Goal: Task Accomplishment & Management: Use online tool/utility

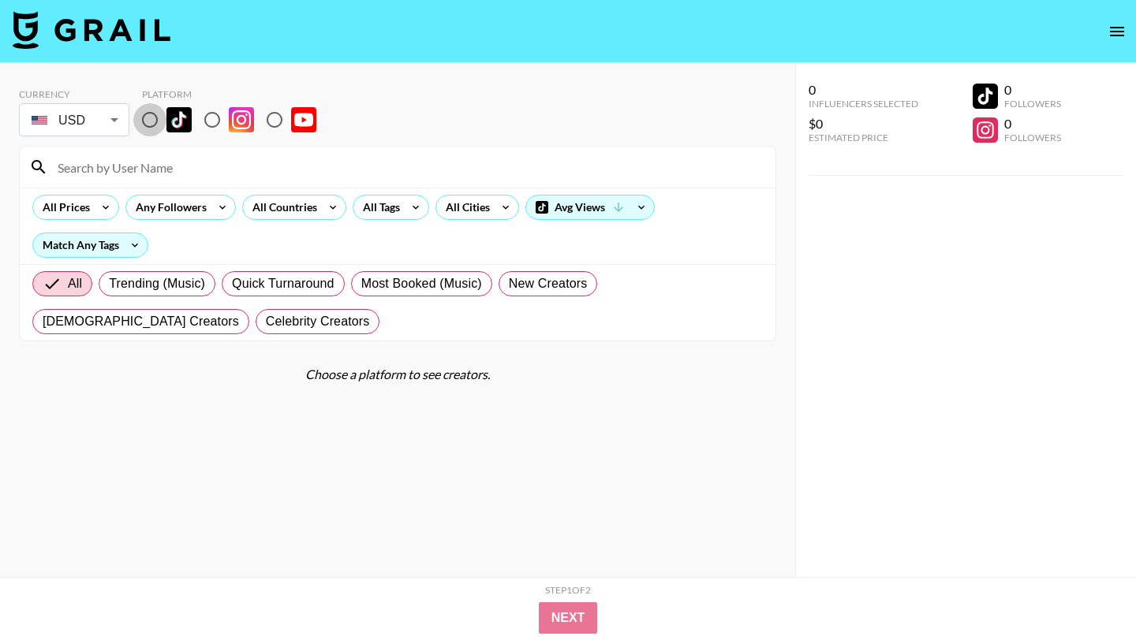
click at [148, 124] on input "radio" at bounding box center [149, 119] width 33 height 33
radio input "true"
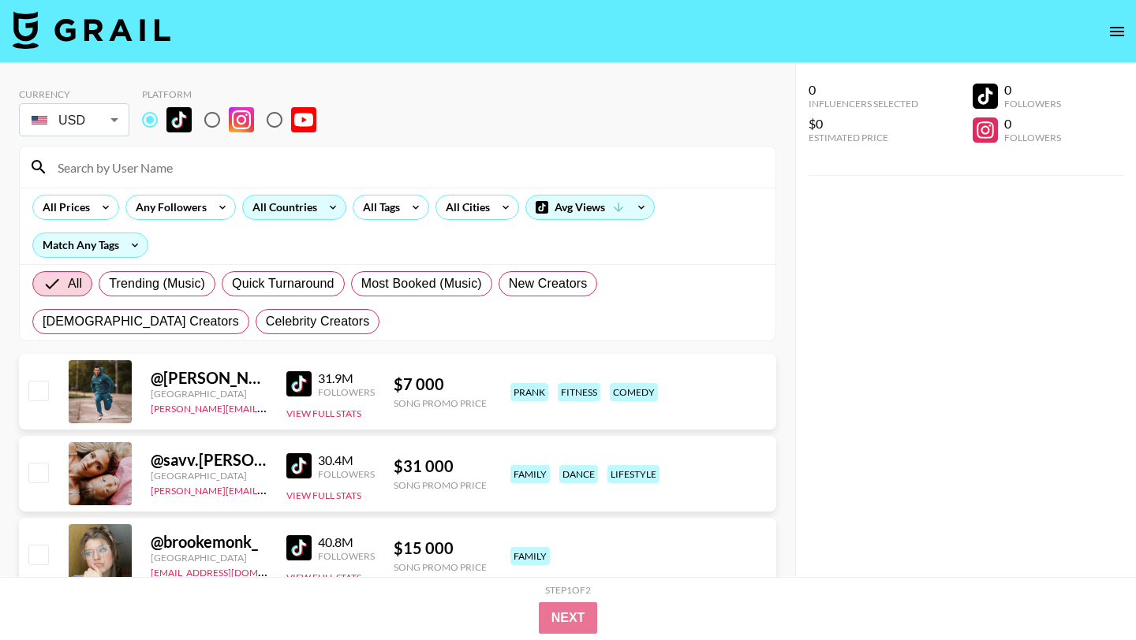
click at [287, 215] on div "All Countries" at bounding box center [281, 208] width 77 height 24
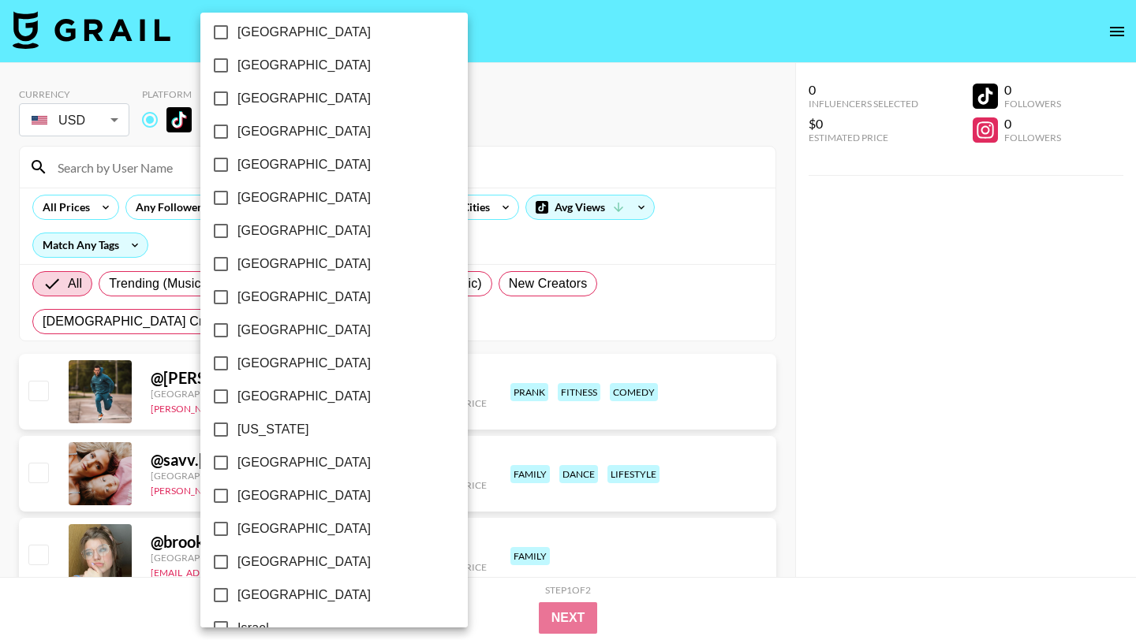
scroll to position [181, 0]
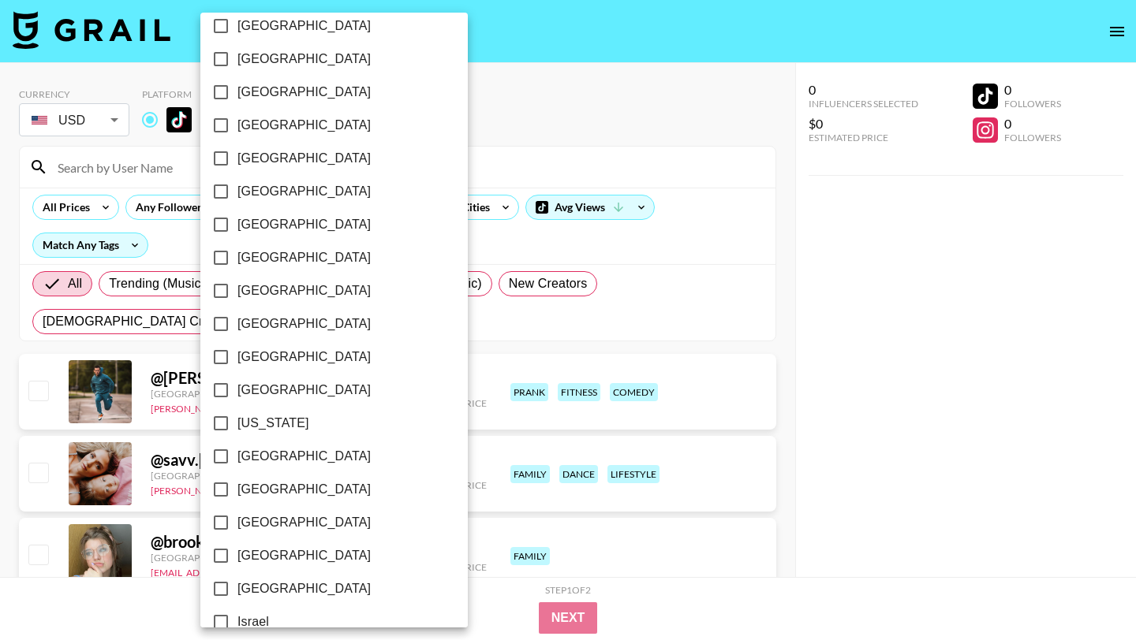
click at [224, 394] on input "[GEOGRAPHIC_DATA]" at bounding box center [220, 390] width 33 height 33
checkbox input "true"
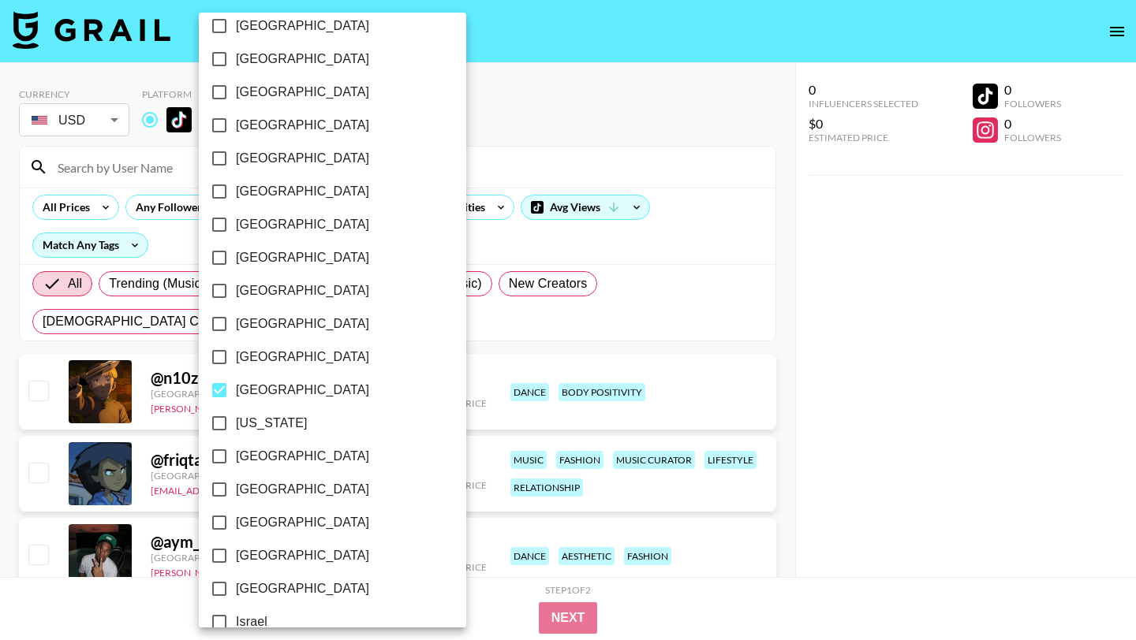
click at [520, 252] on div at bounding box center [568, 320] width 1136 height 640
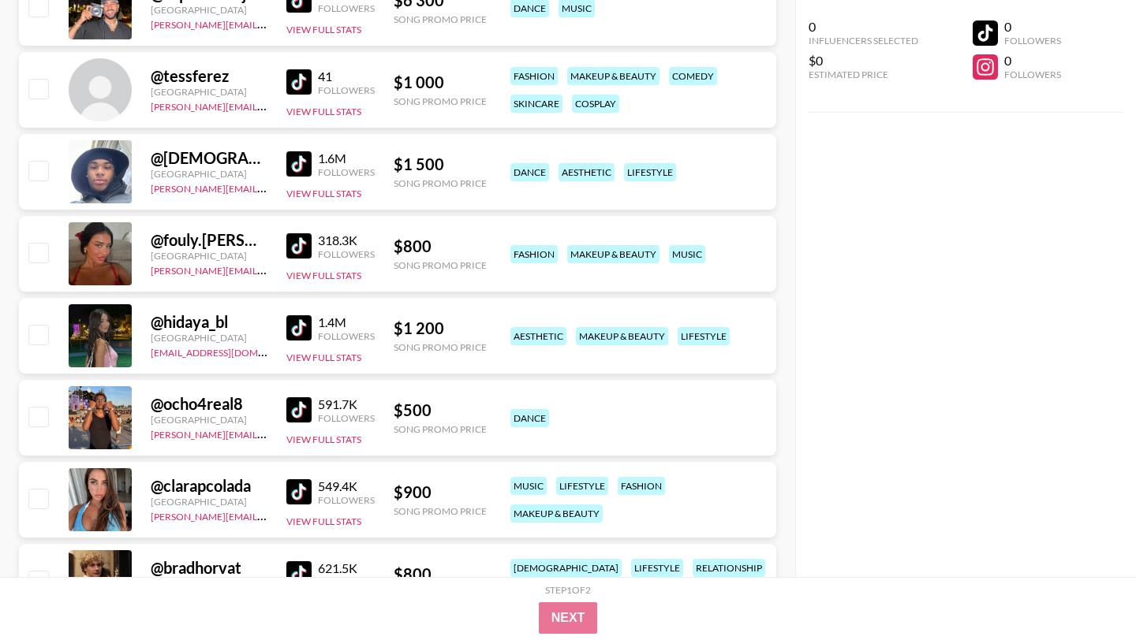
scroll to position [983, 0]
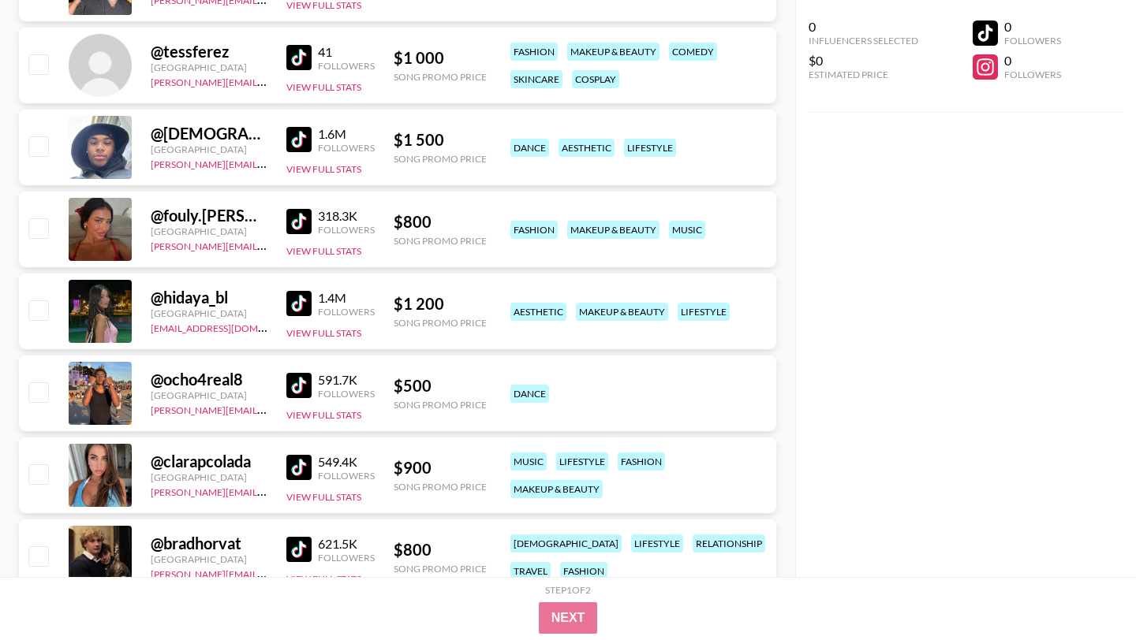
click at [300, 224] on img at bounding box center [298, 221] width 25 height 25
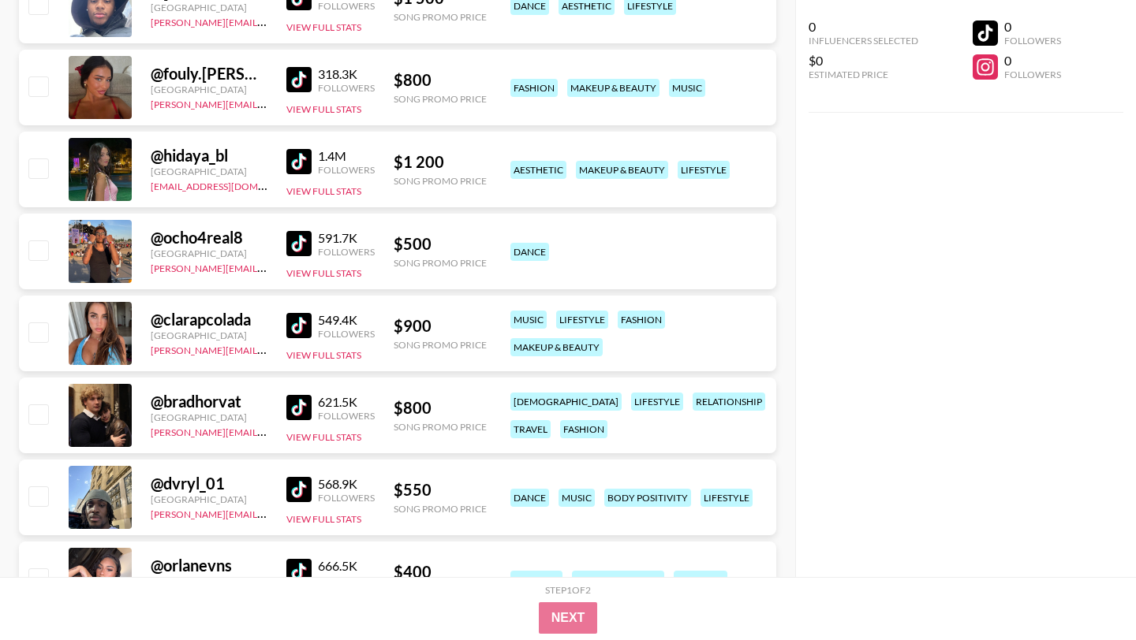
scroll to position [1152, 0]
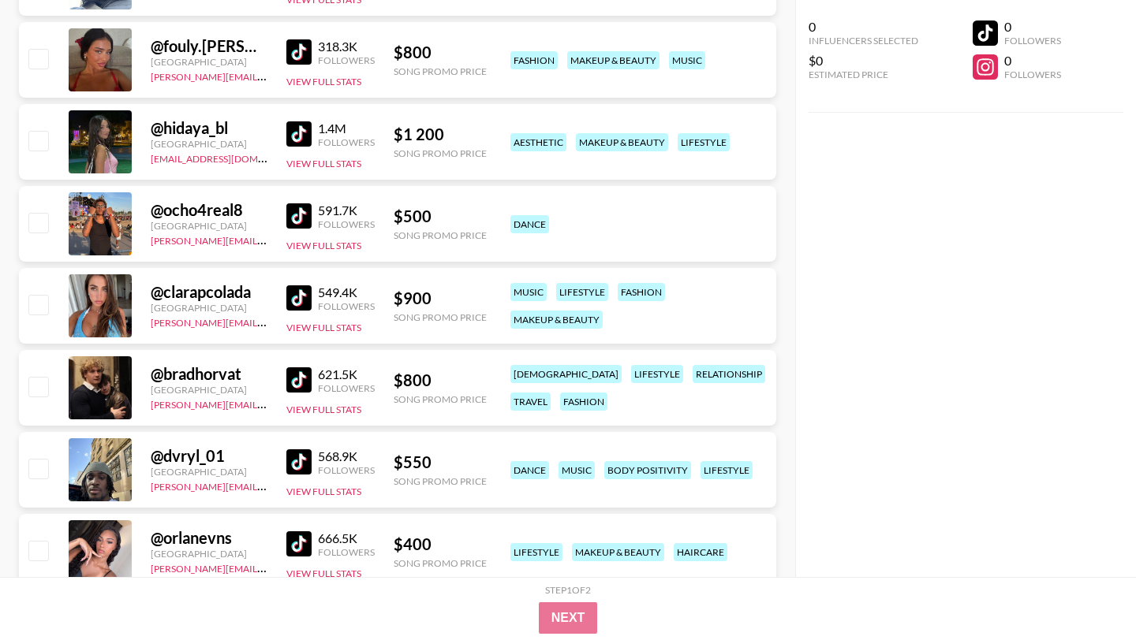
click at [297, 306] on img at bounding box center [298, 297] width 25 height 25
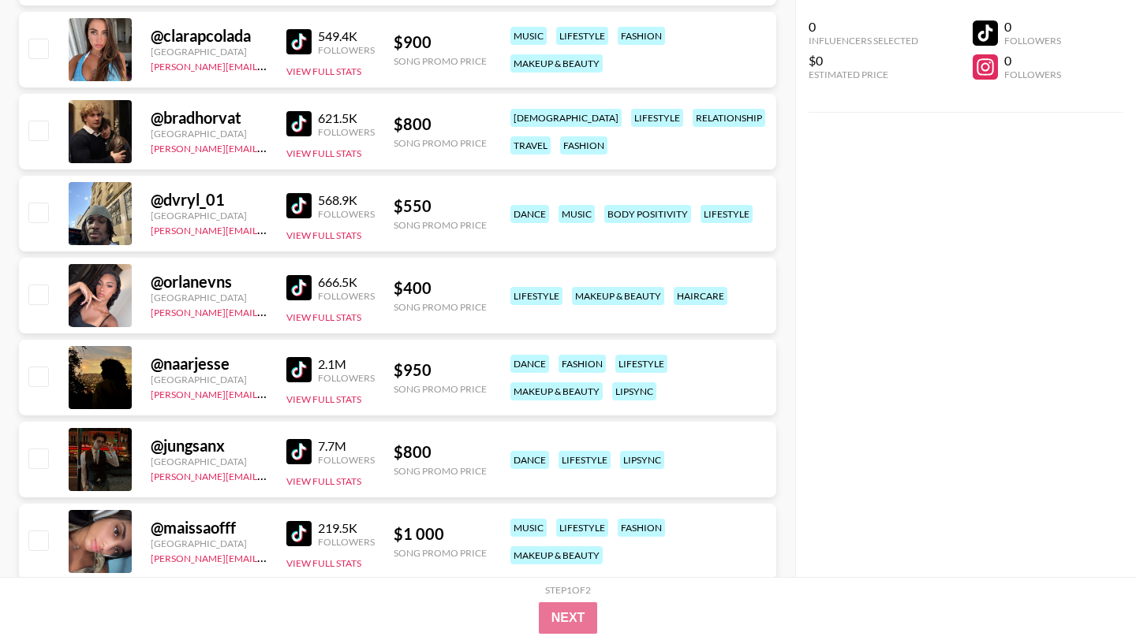
scroll to position [1409, 0]
click at [296, 284] on img at bounding box center [298, 286] width 25 height 25
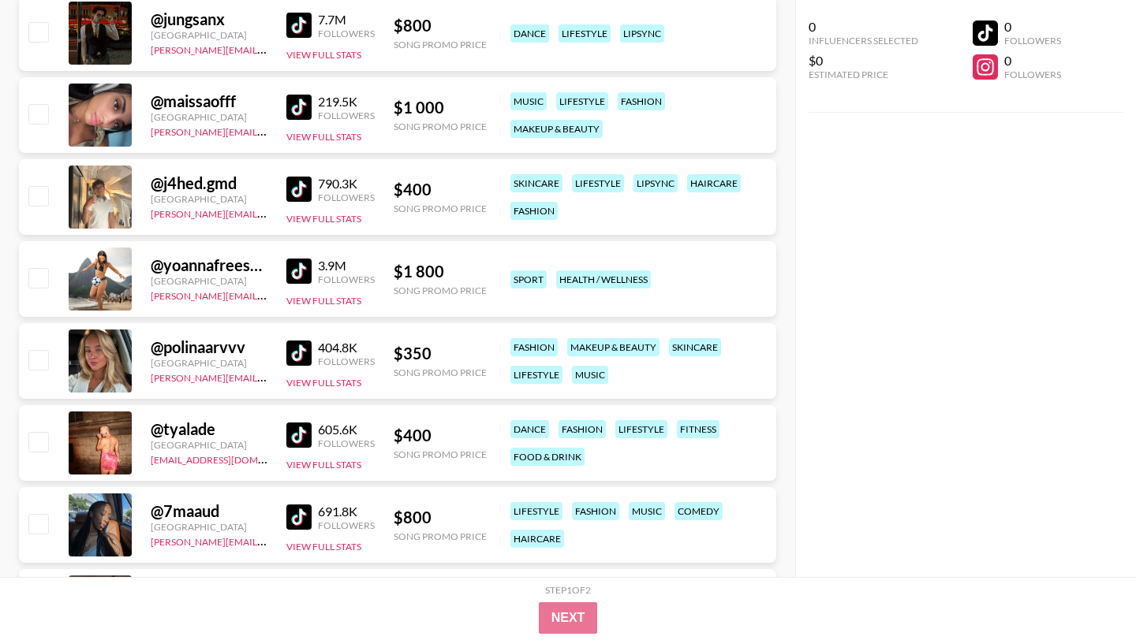
scroll to position [1900, 0]
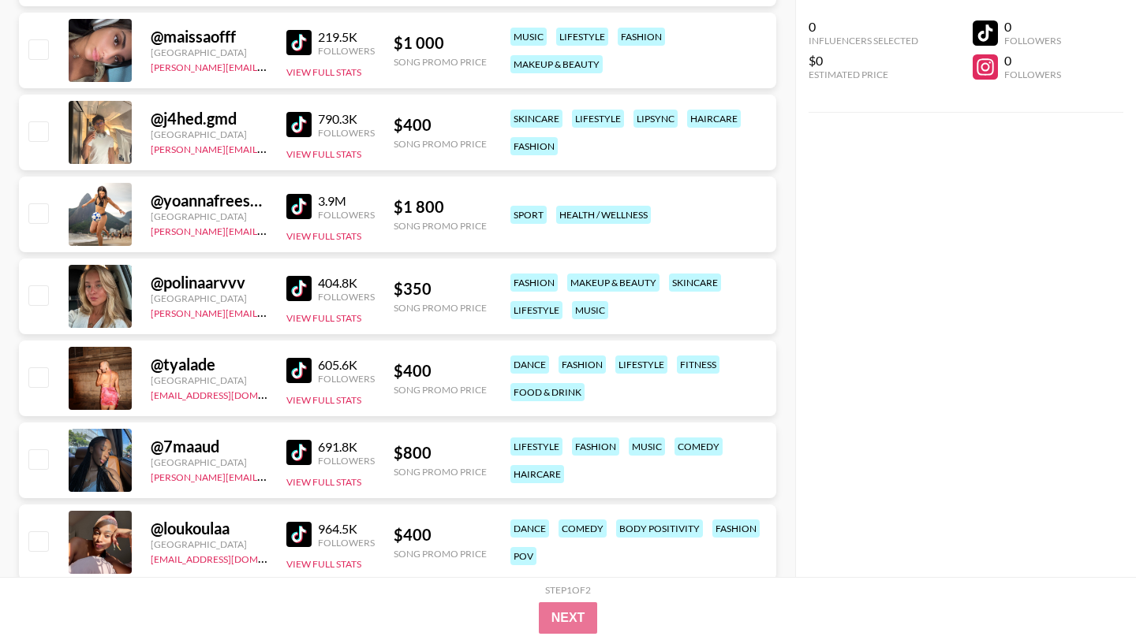
click at [300, 285] on img at bounding box center [298, 288] width 25 height 25
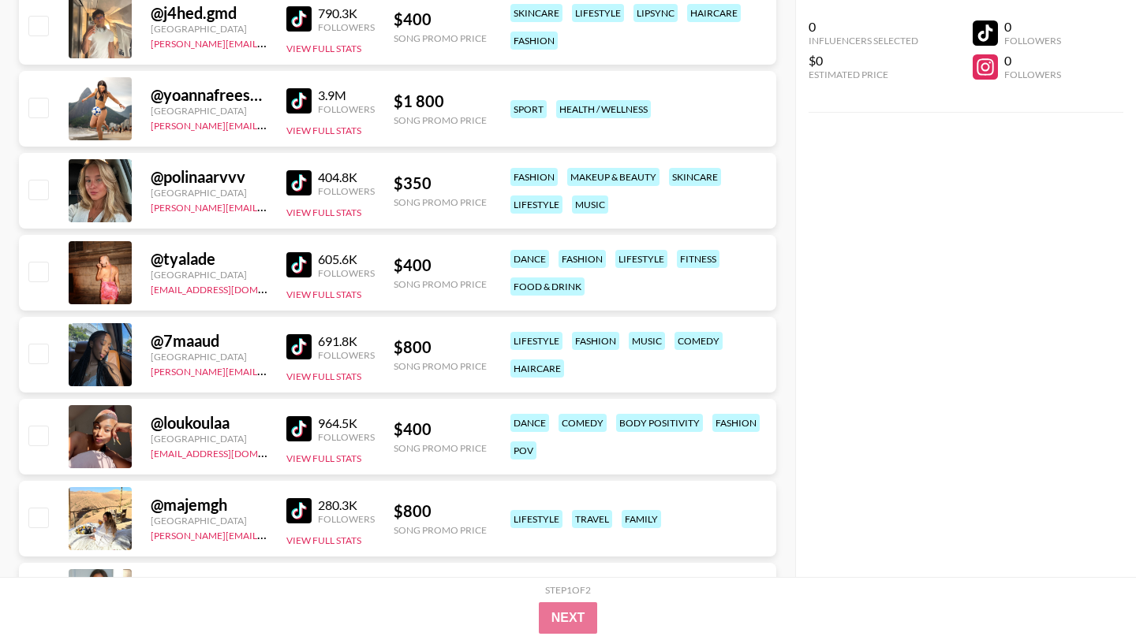
scroll to position [2072, 0]
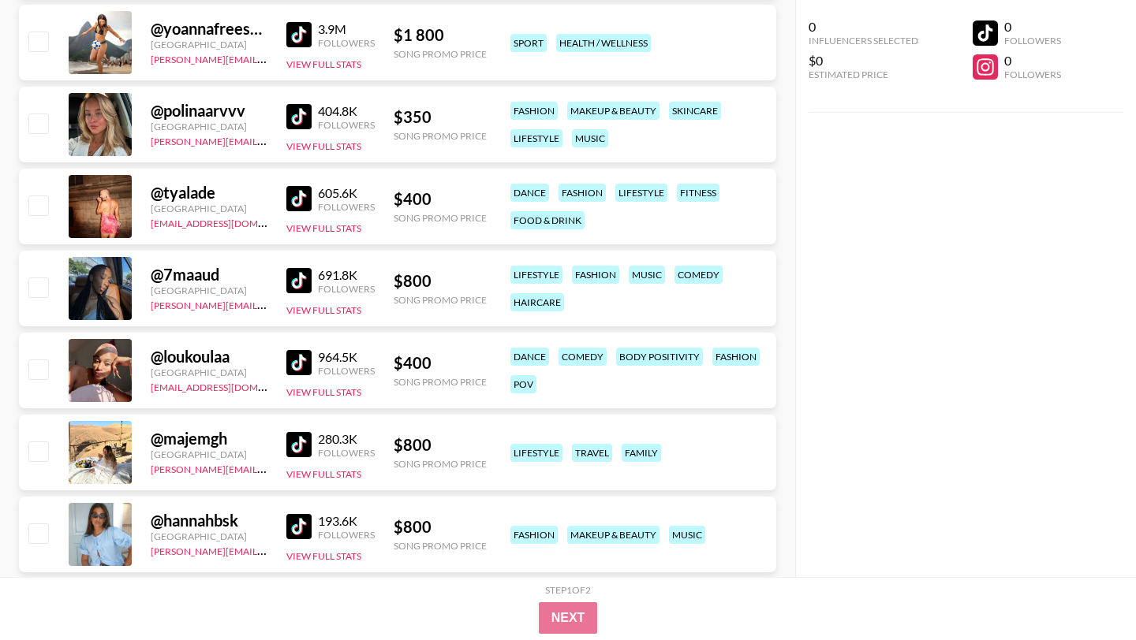
click at [300, 203] on img at bounding box center [298, 198] width 25 height 25
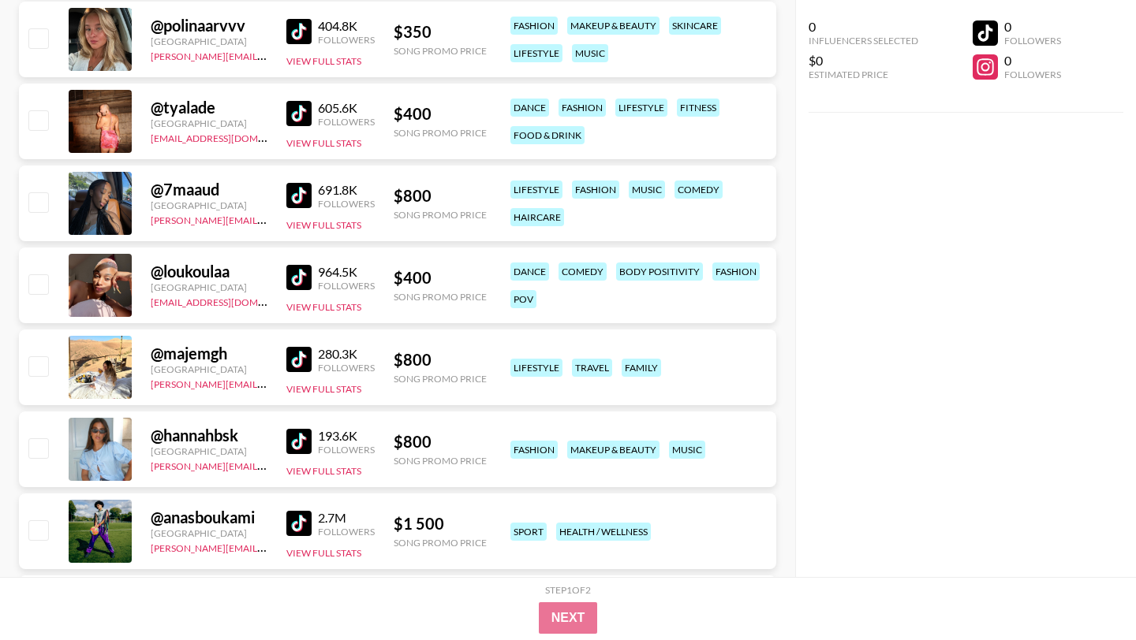
scroll to position [2160, 0]
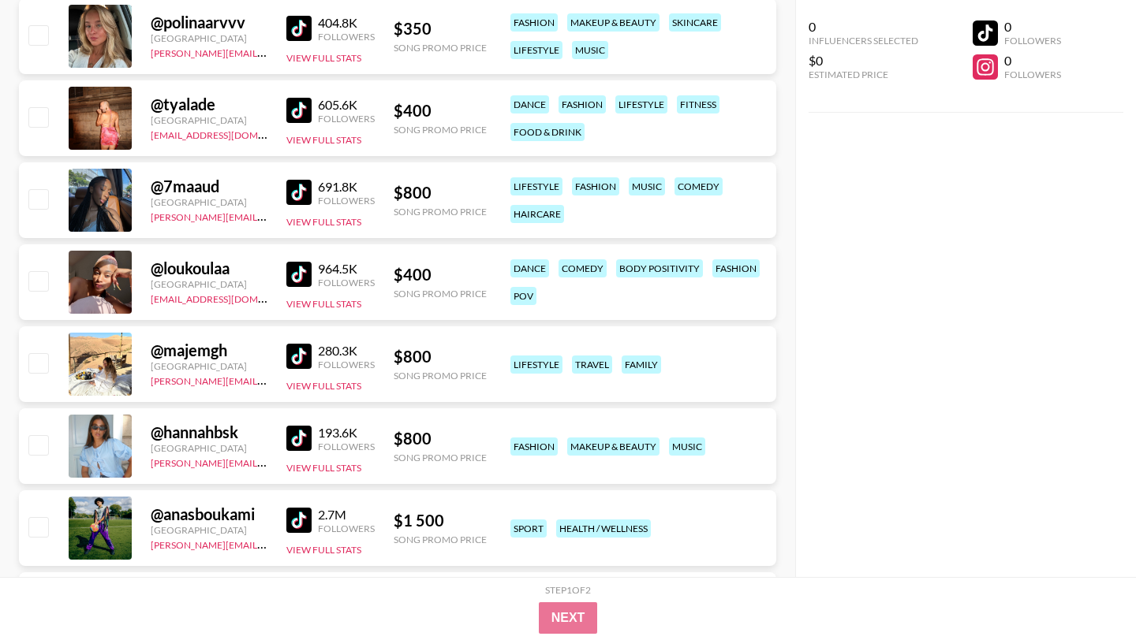
click at [300, 188] on img at bounding box center [298, 192] width 25 height 25
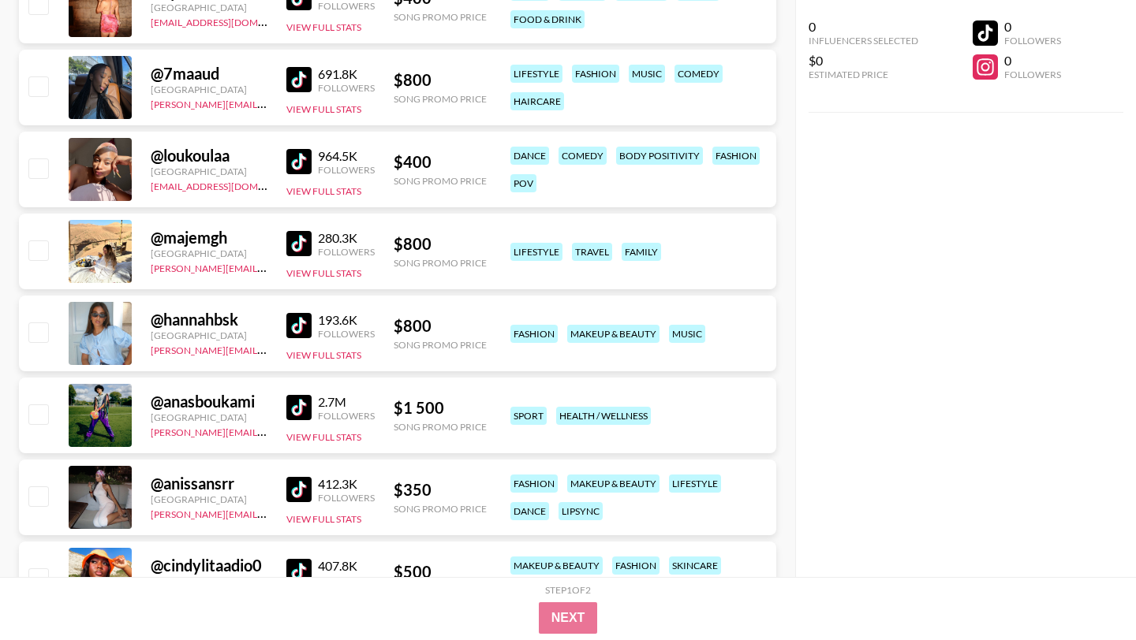
scroll to position [2274, 0]
click at [286, 159] on img at bounding box center [298, 160] width 25 height 25
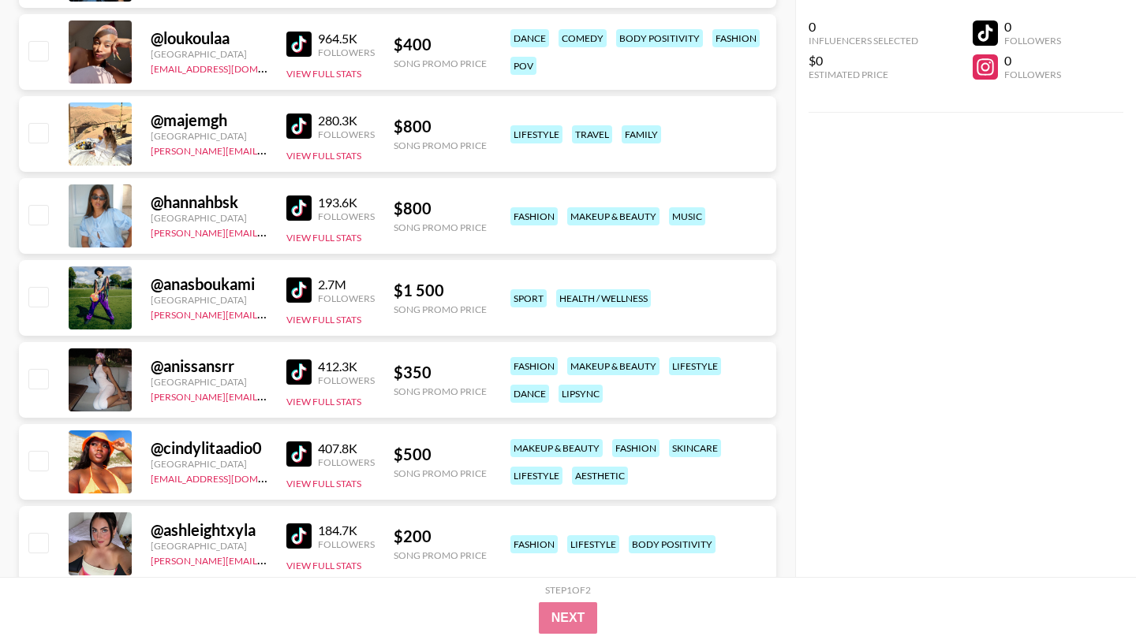
scroll to position [2395, 0]
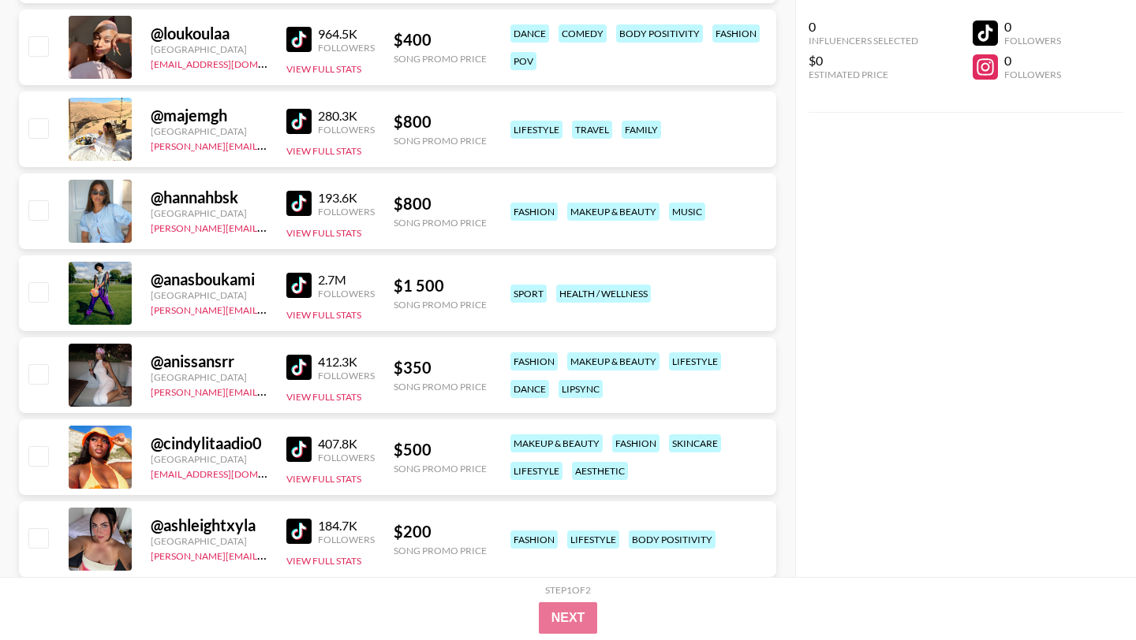
click at [302, 124] on img at bounding box center [298, 121] width 25 height 25
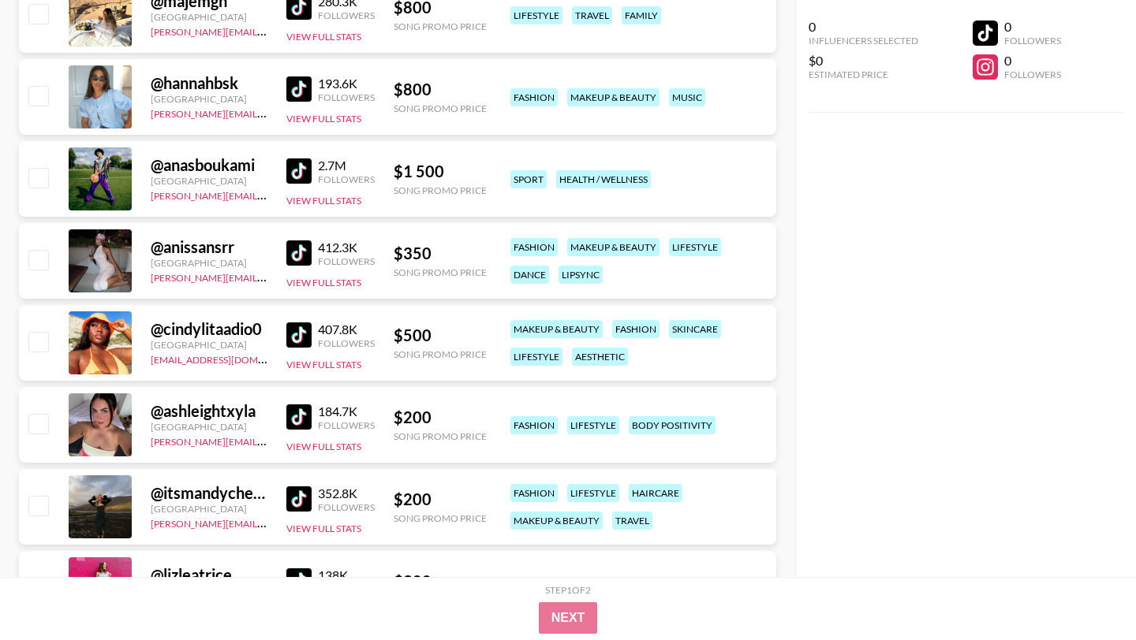
scroll to position [2510, 0]
click at [294, 93] on img at bounding box center [298, 88] width 25 height 25
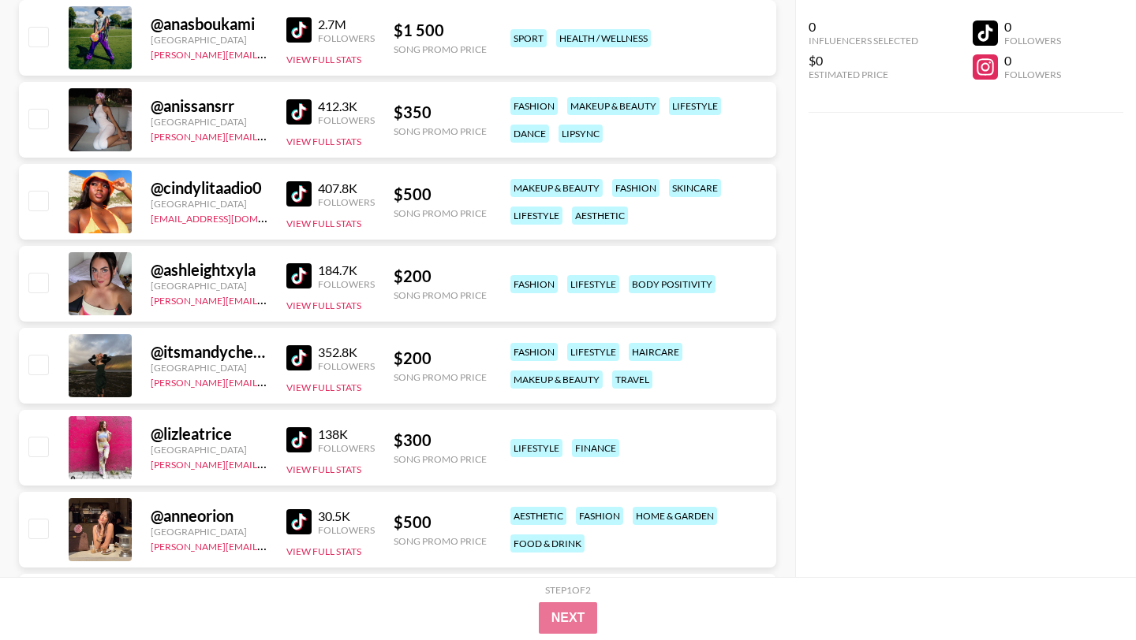
scroll to position [2652, 0]
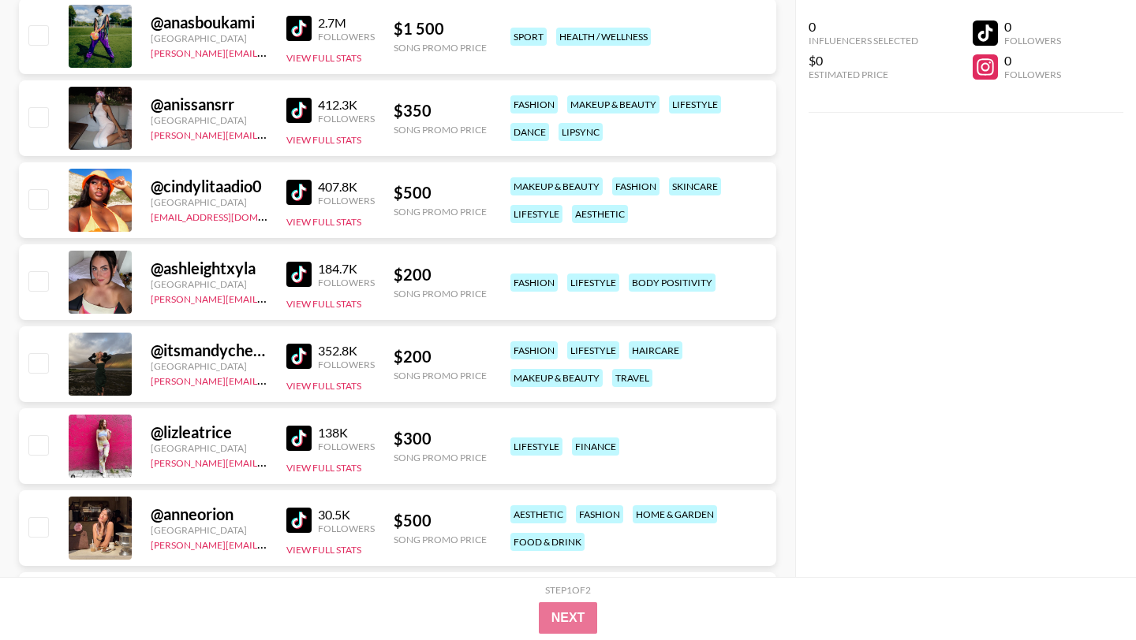
click at [299, 112] on img at bounding box center [298, 110] width 25 height 25
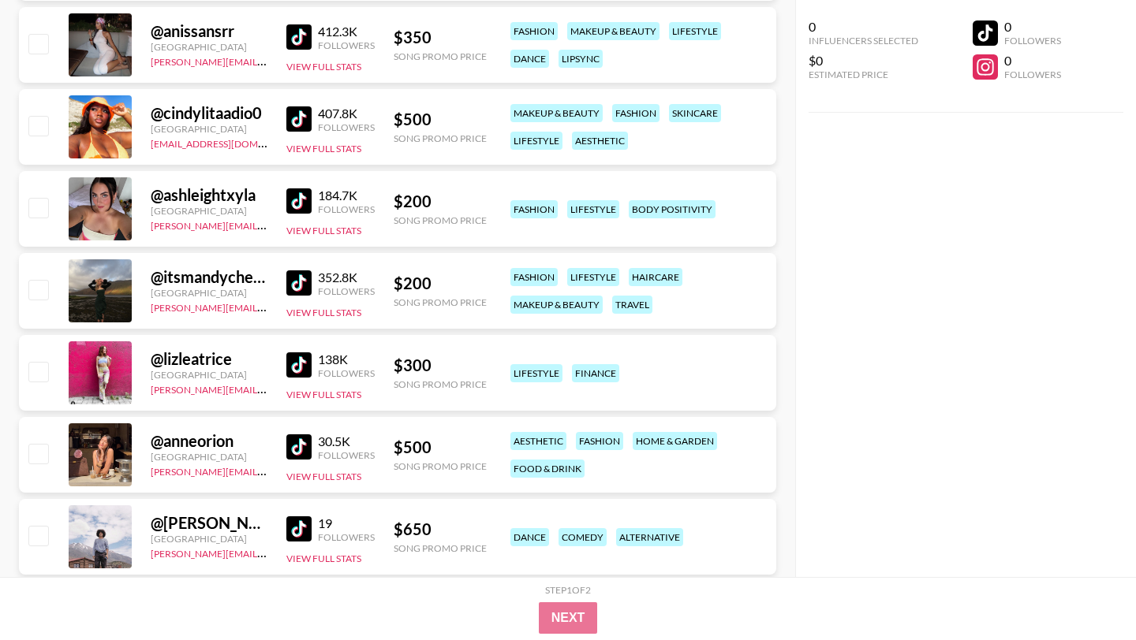
scroll to position [2727, 0]
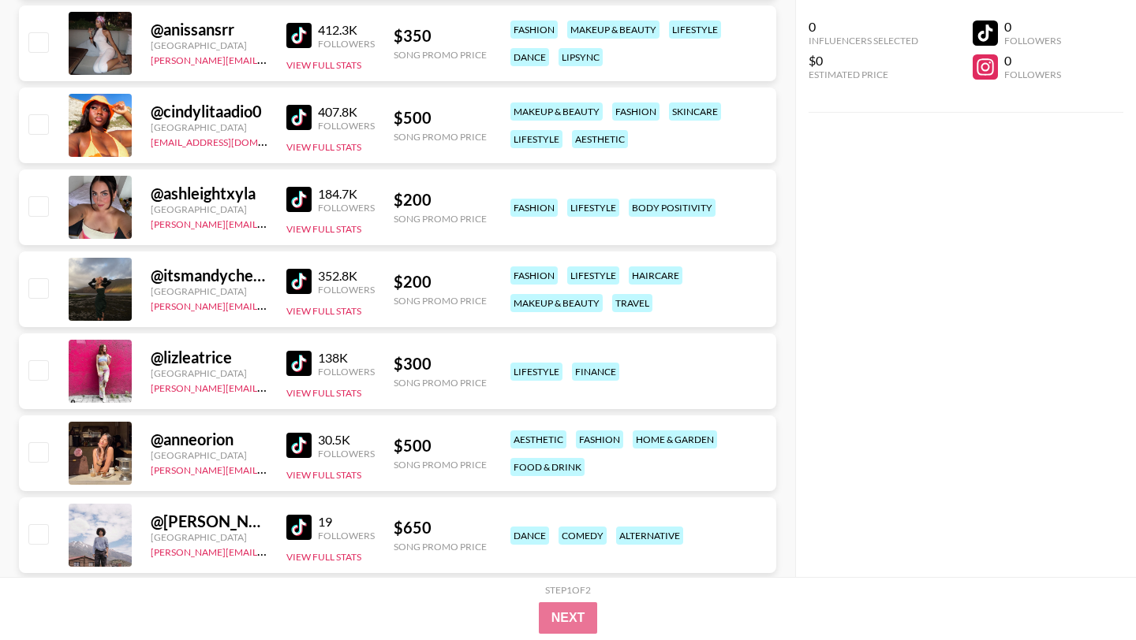
click at [305, 127] on img at bounding box center [298, 117] width 25 height 25
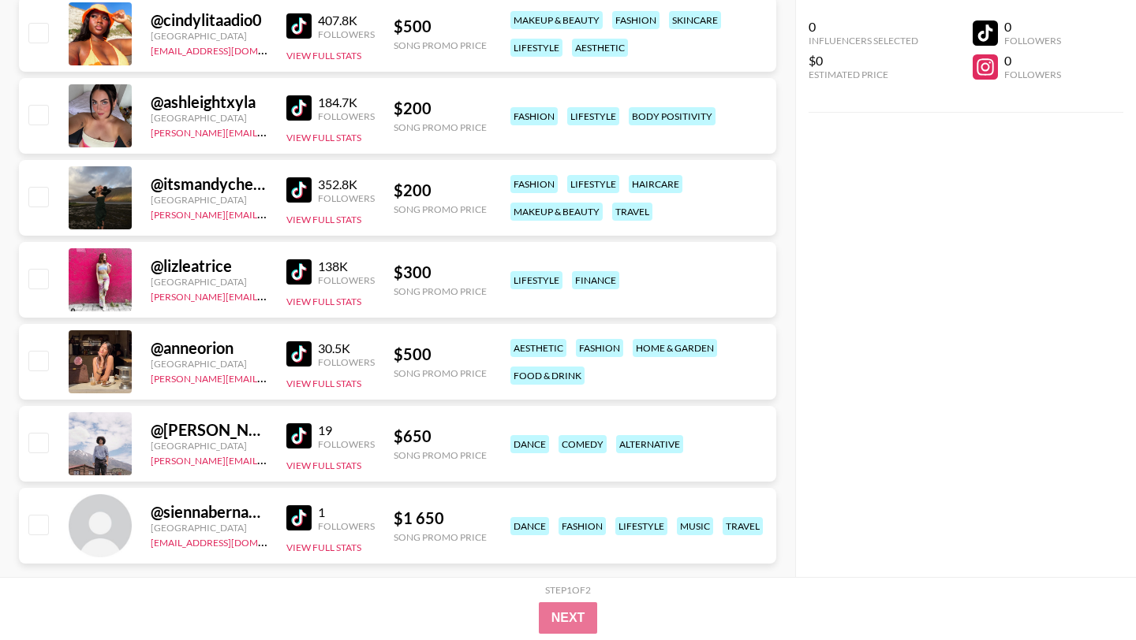
scroll to position [2849, 0]
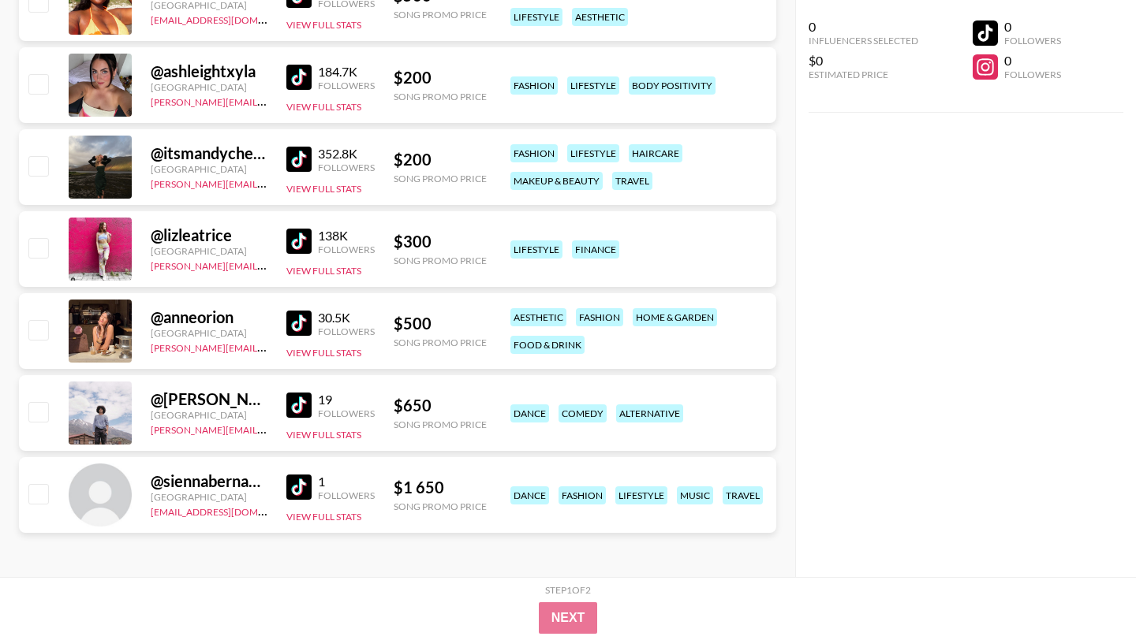
click at [302, 244] on img at bounding box center [298, 241] width 25 height 25
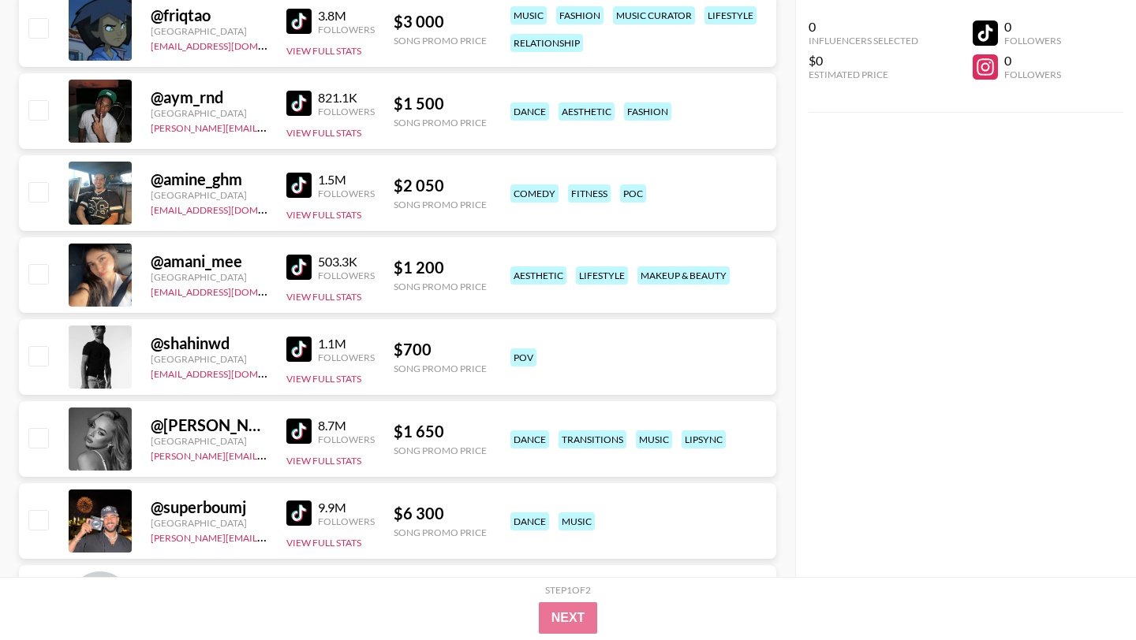
scroll to position [0, 0]
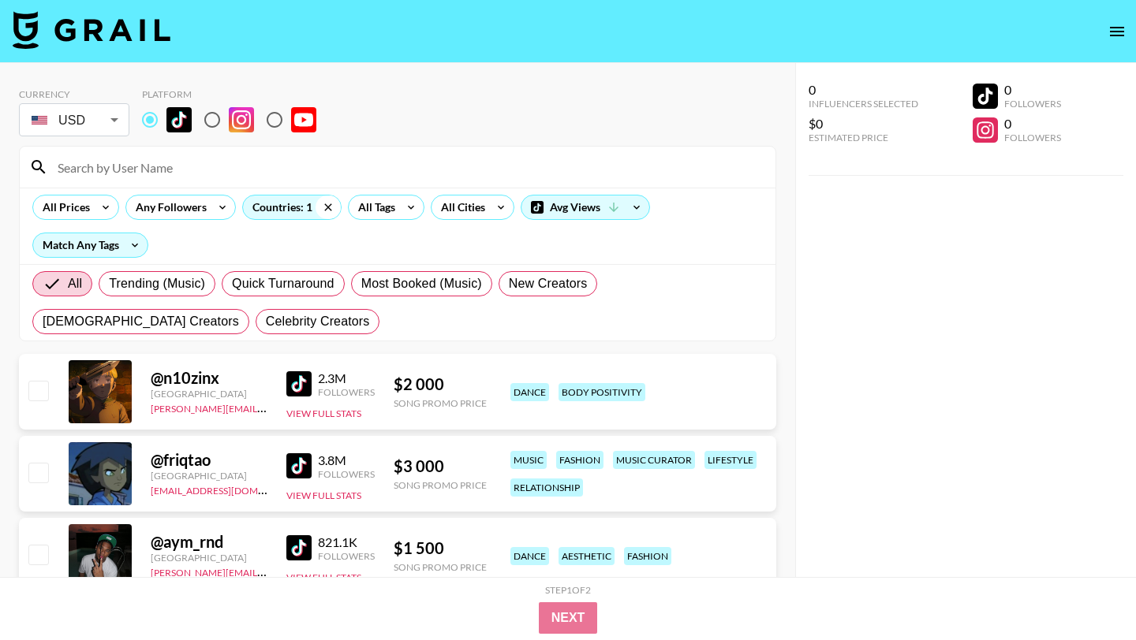
click at [326, 208] on icon at bounding box center [327, 208] width 25 height 24
click at [291, 208] on div "Countries: 1" at bounding box center [292, 208] width 98 height 24
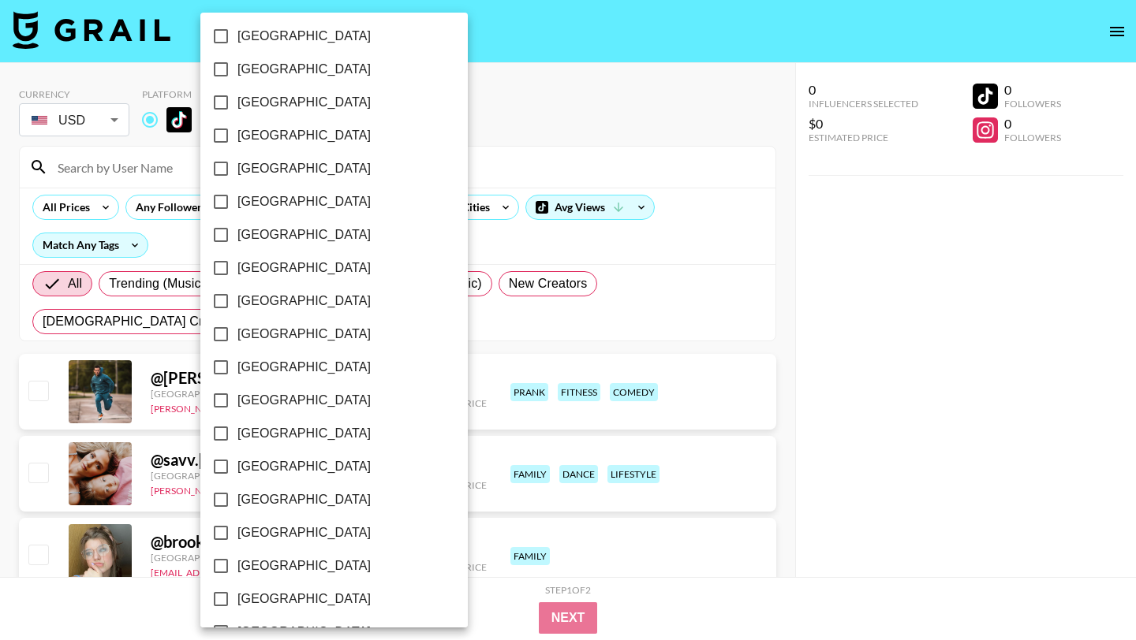
scroll to position [1199, 0]
click at [227, 566] on input "[GEOGRAPHIC_DATA]" at bounding box center [220, 565] width 33 height 33
checkbox input "true"
click at [778, 357] on div at bounding box center [568, 320] width 1136 height 640
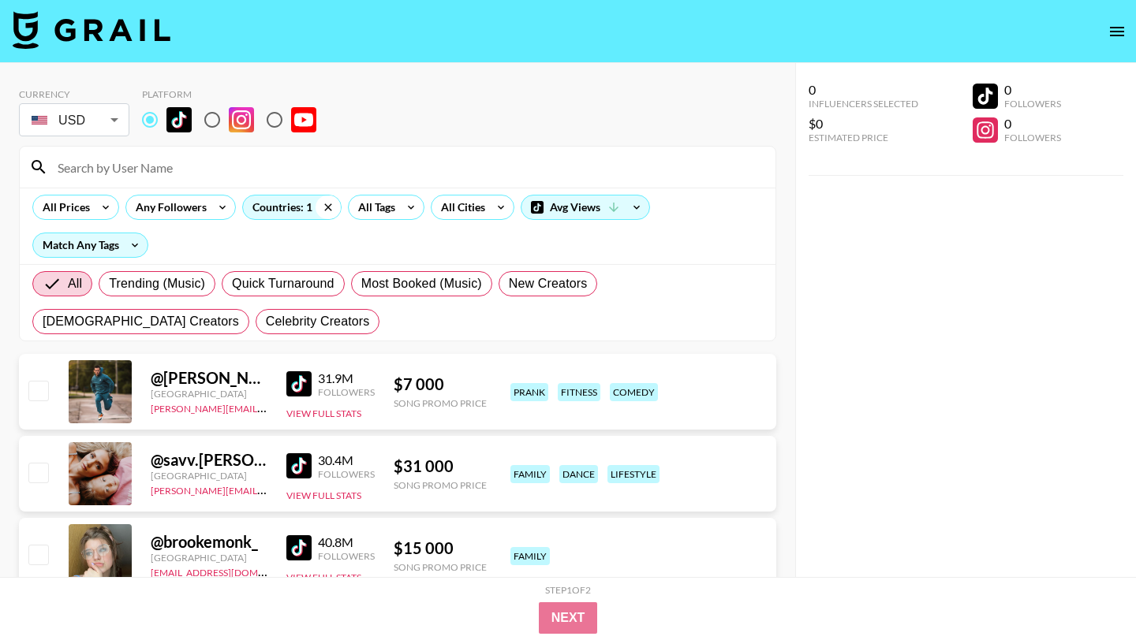
click at [328, 206] on icon at bounding box center [327, 206] width 7 height 7
click at [304, 207] on div "All Countries" at bounding box center [281, 208] width 77 height 24
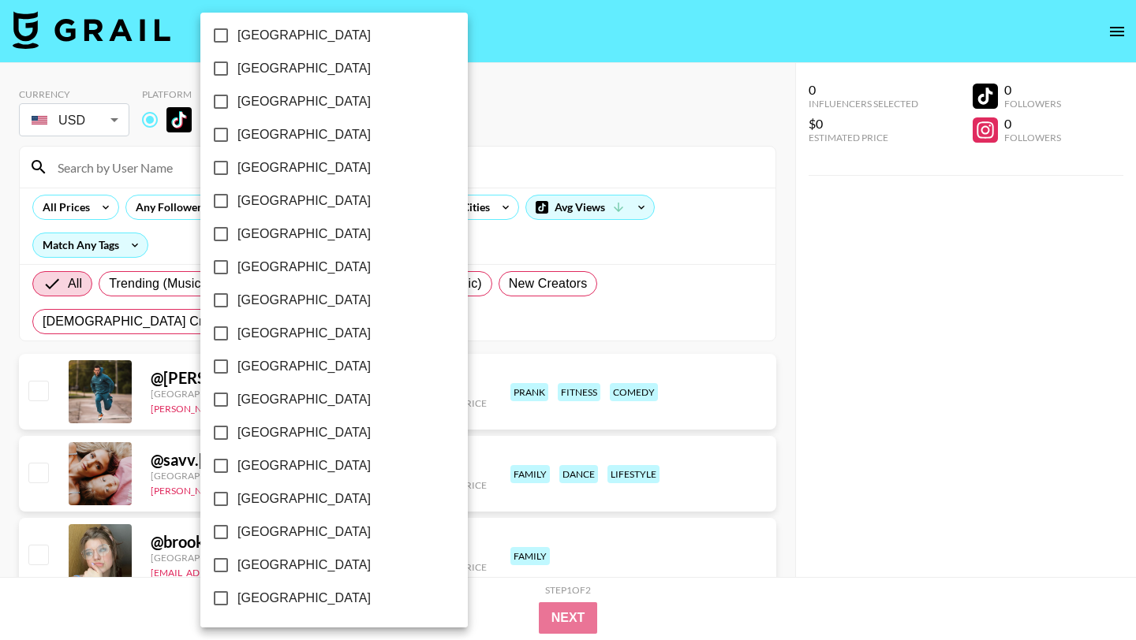
click at [222, 565] on input "[GEOGRAPHIC_DATA]" at bounding box center [220, 565] width 33 height 33
checkbox input "true"
click at [706, 166] on div at bounding box center [568, 320] width 1136 height 640
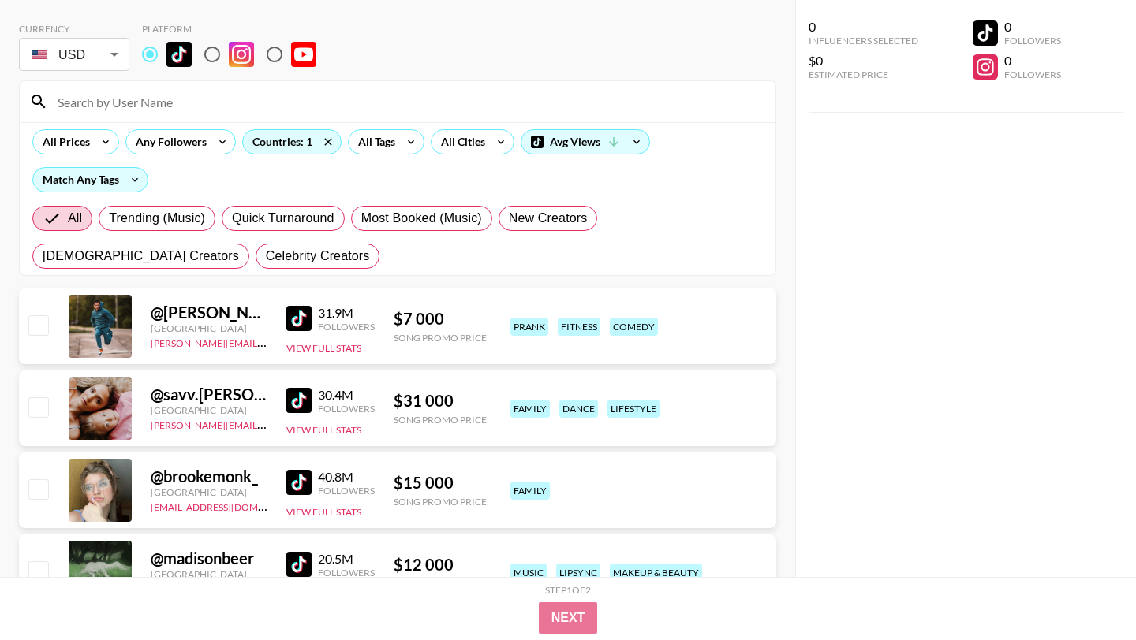
scroll to position [0, 0]
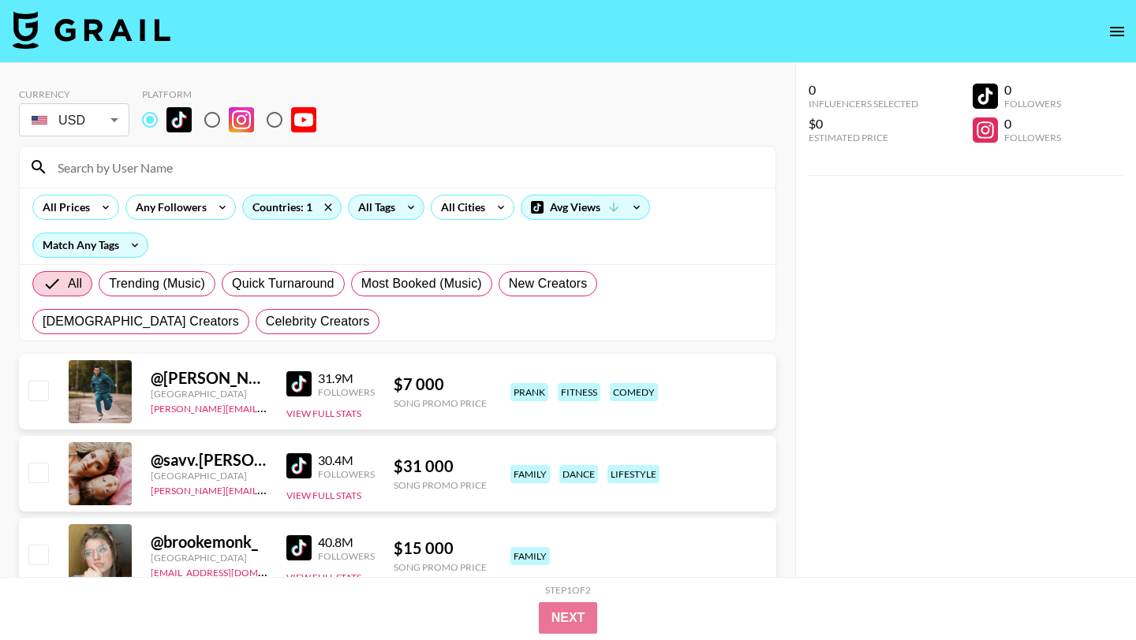
click at [400, 211] on icon at bounding box center [410, 208] width 25 height 24
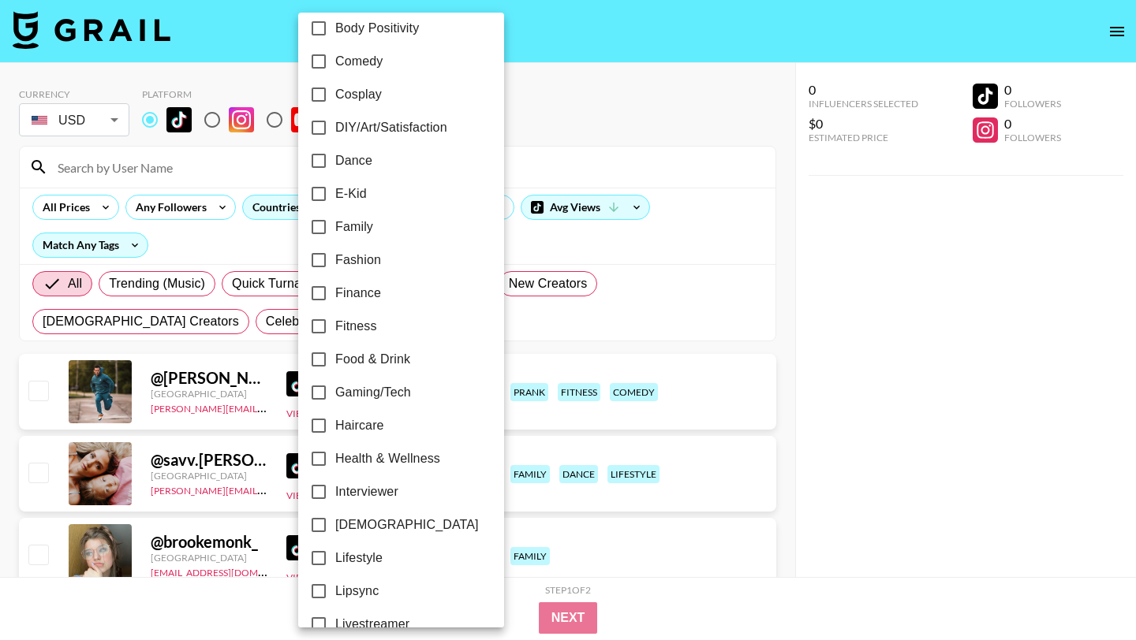
scroll to position [279, 0]
click at [320, 588] on input "Lipsync" at bounding box center [318, 590] width 33 height 33
checkbox input "true"
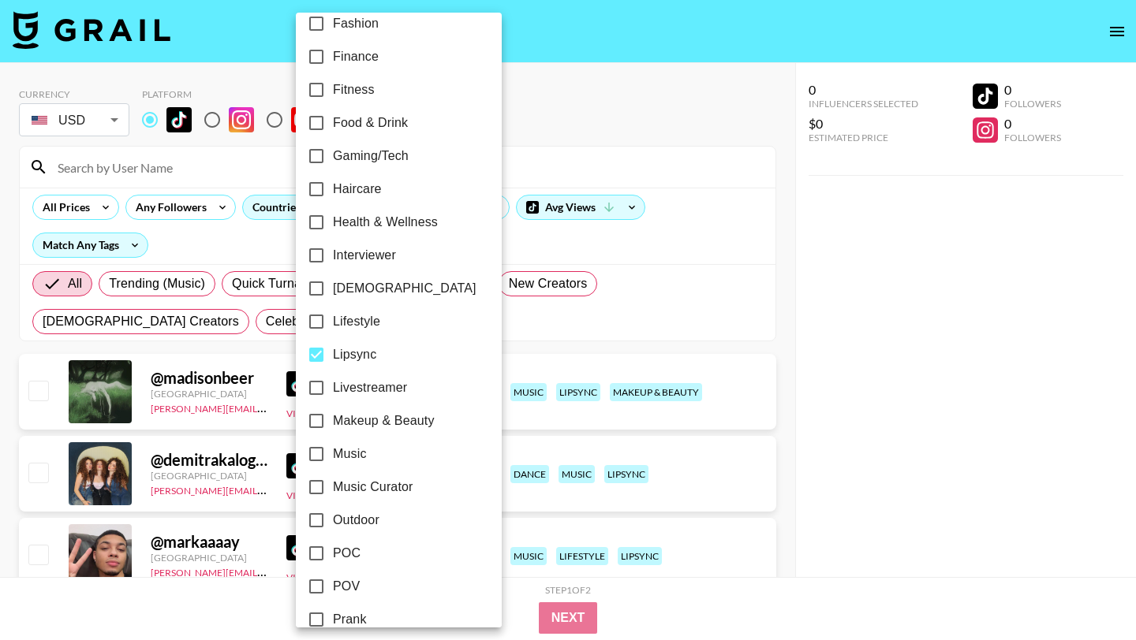
scroll to position [683, 0]
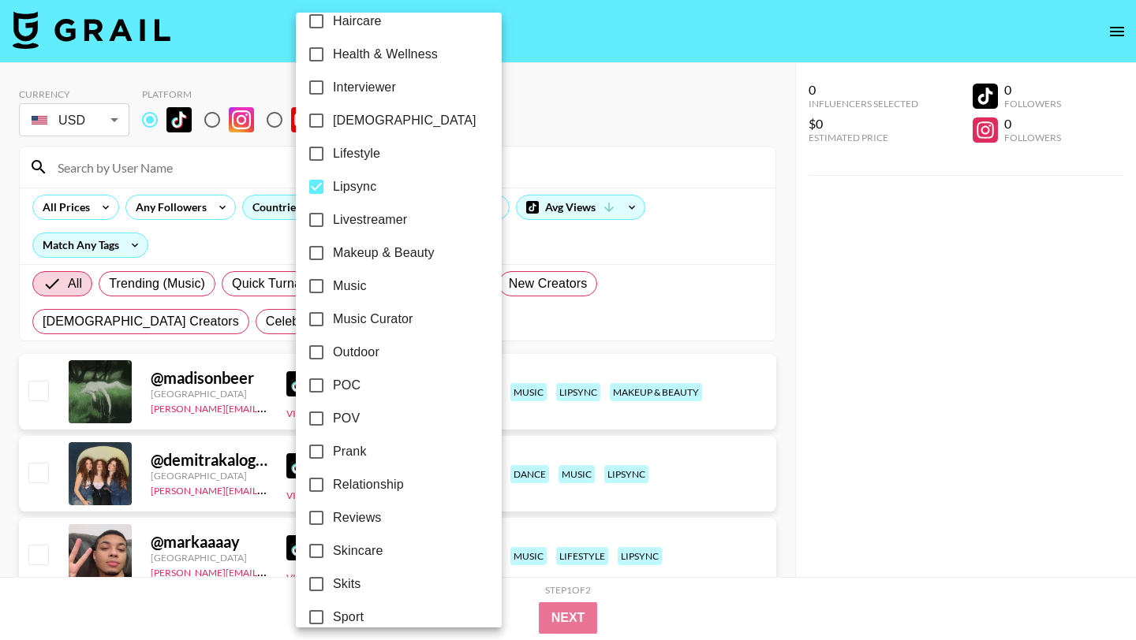
click at [633, 180] on div at bounding box center [568, 320] width 1136 height 640
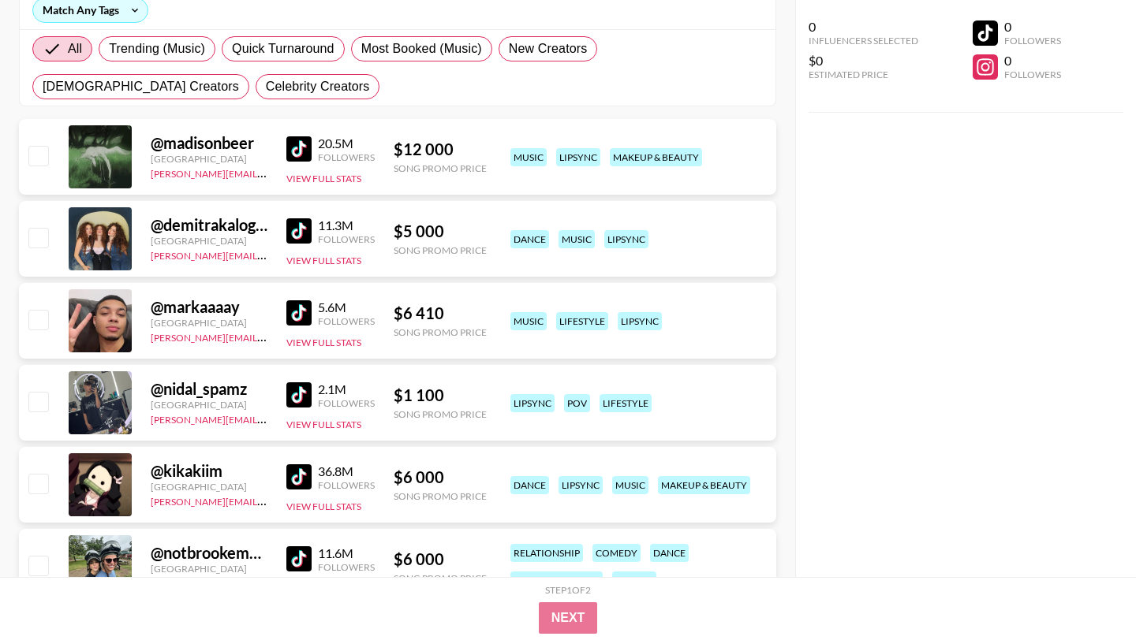
scroll to position [2, 0]
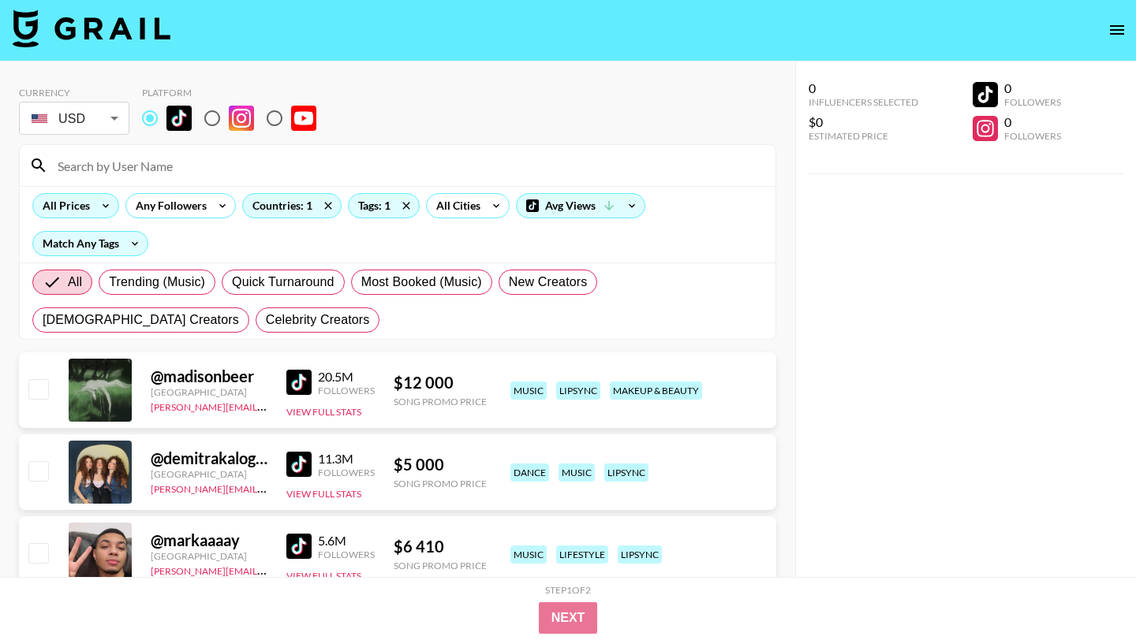
click at [96, 208] on icon at bounding box center [105, 206] width 25 height 24
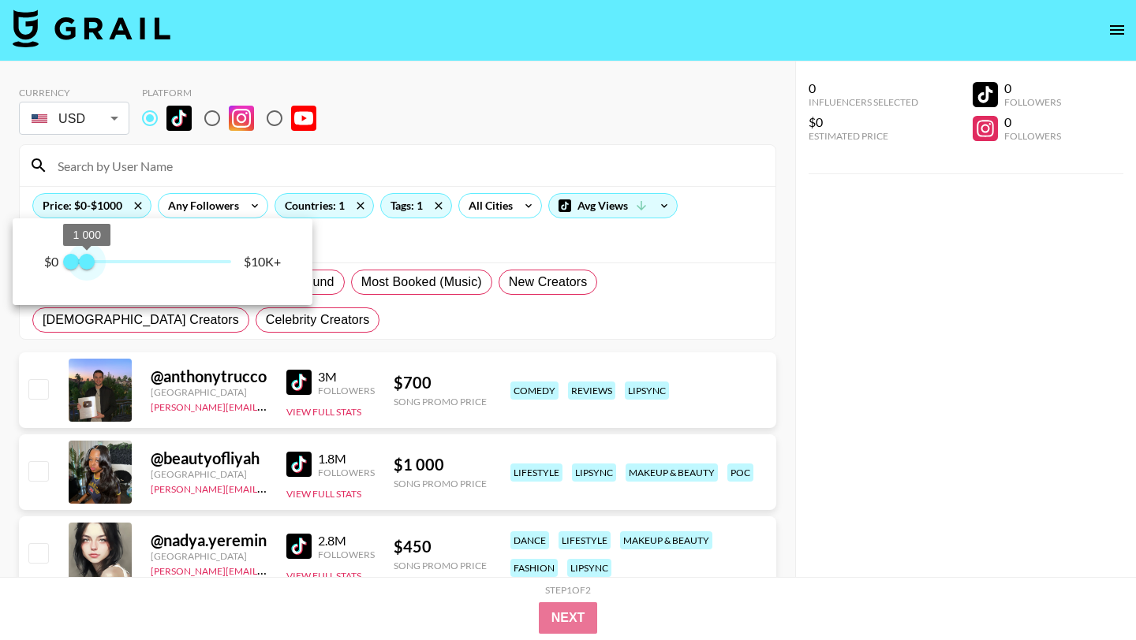
type input "750"
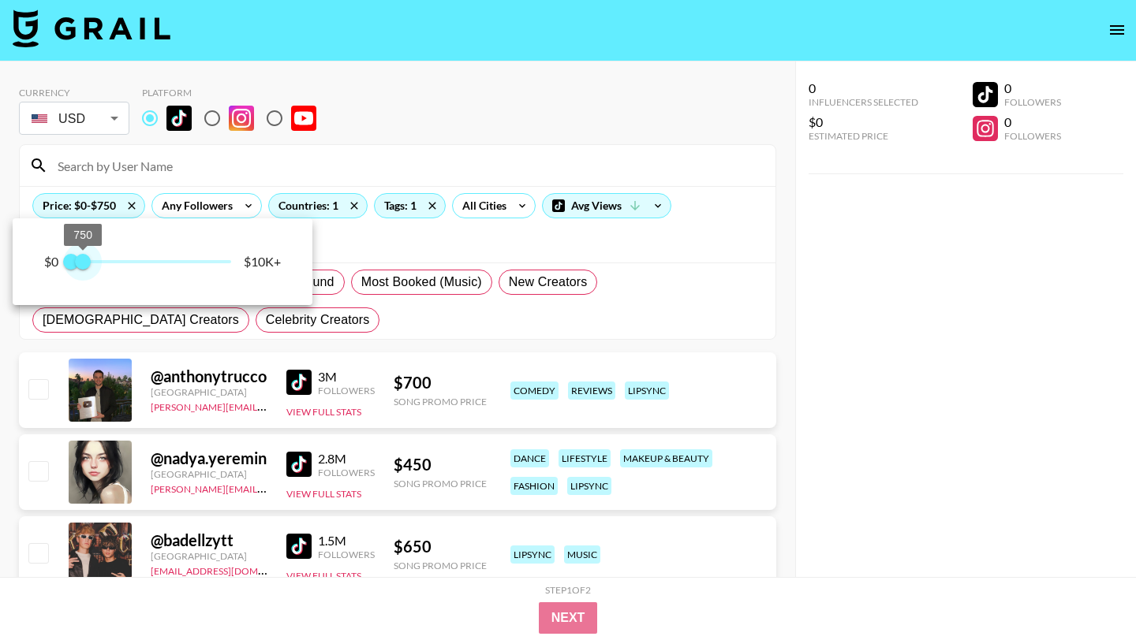
drag, startPoint x: 225, startPoint y: 259, endPoint x: 85, endPoint y: 259, distance: 139.6
click at [85, 259] on span "750" at bounding box center [83, 262] width 16 height 16
click at [440, 241] on div at bounding box center [568, 320] width 1136 height 640
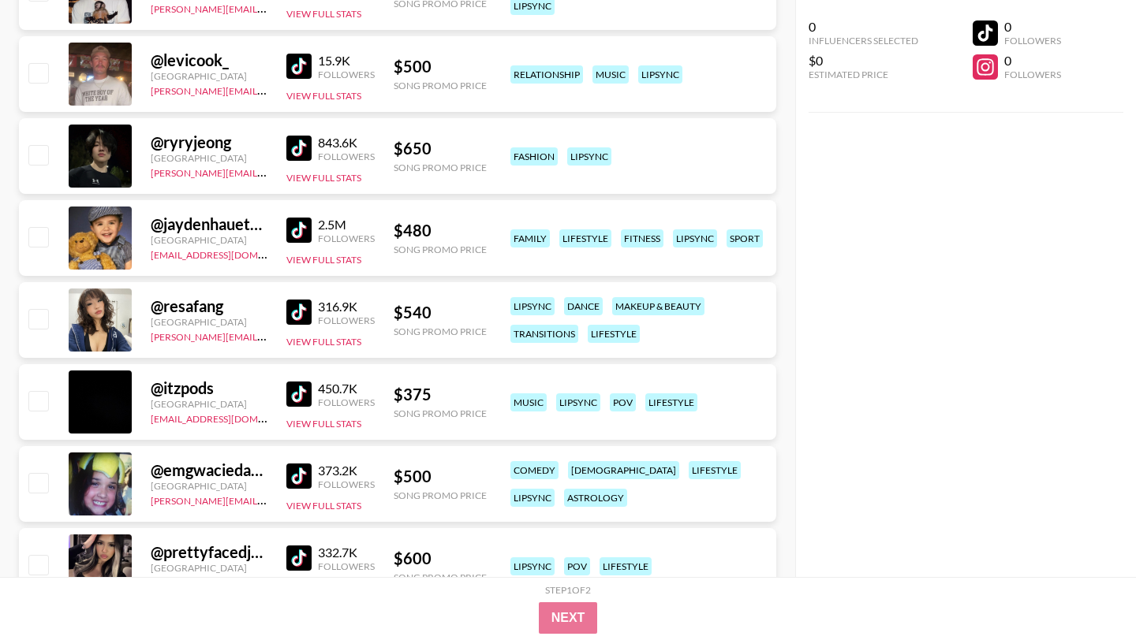
scroll to position [653, 0]
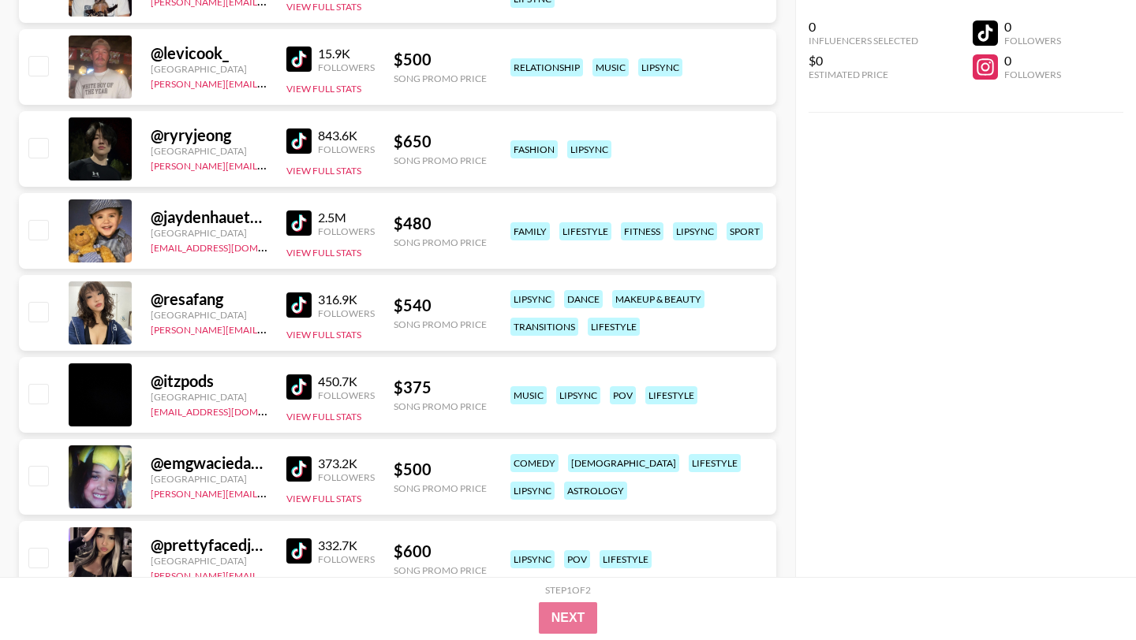
click at [301, 306] on img at bounding box center [298, 305] width 25 height 25
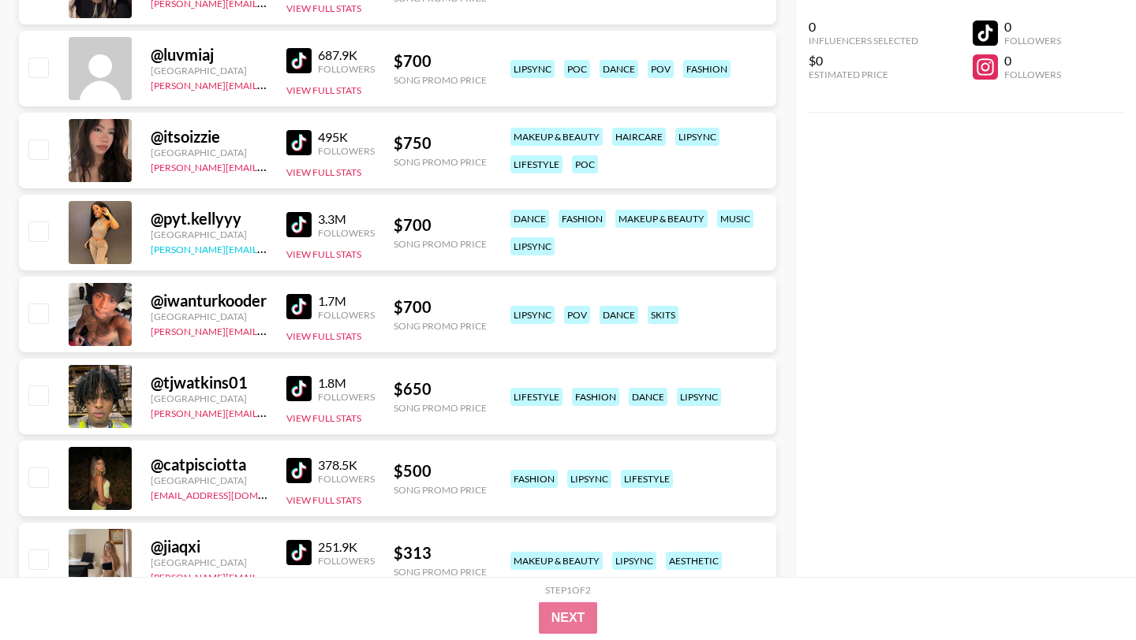
scroll to position [1236, 0]
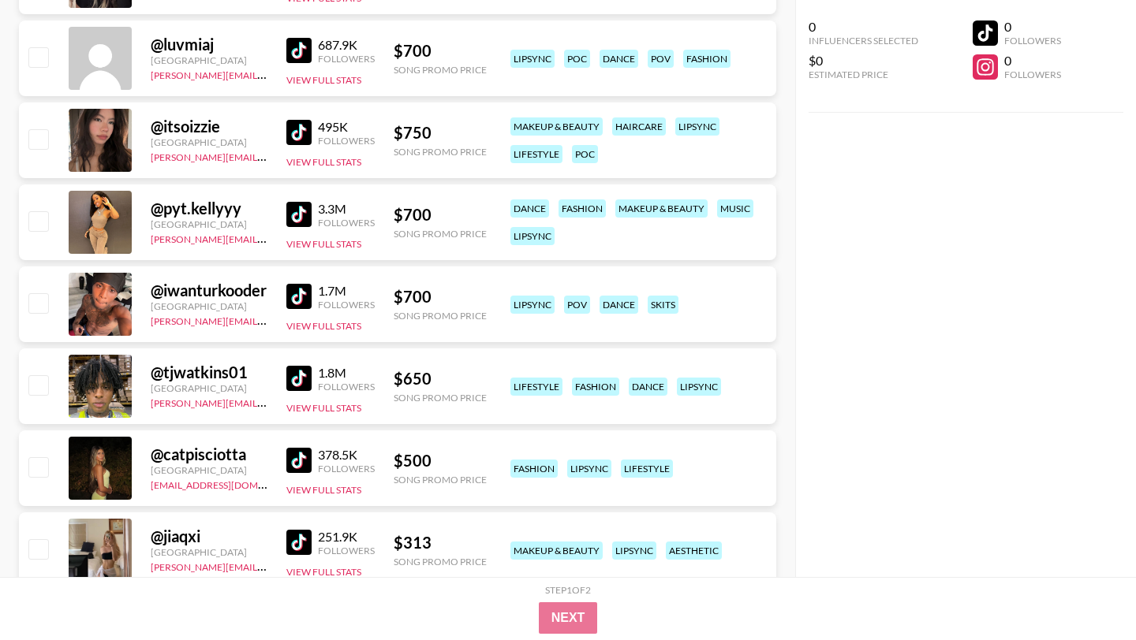
click at [298, 215] on img at bounding box center [298, 214] width 25 height 25
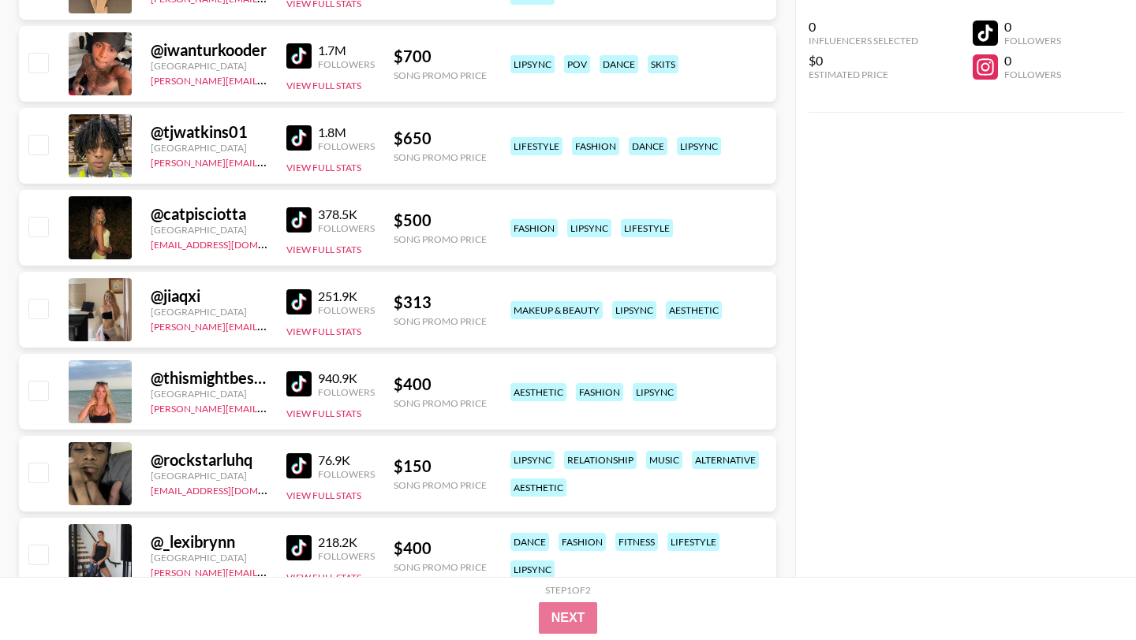
scroll to position [1478, 0]
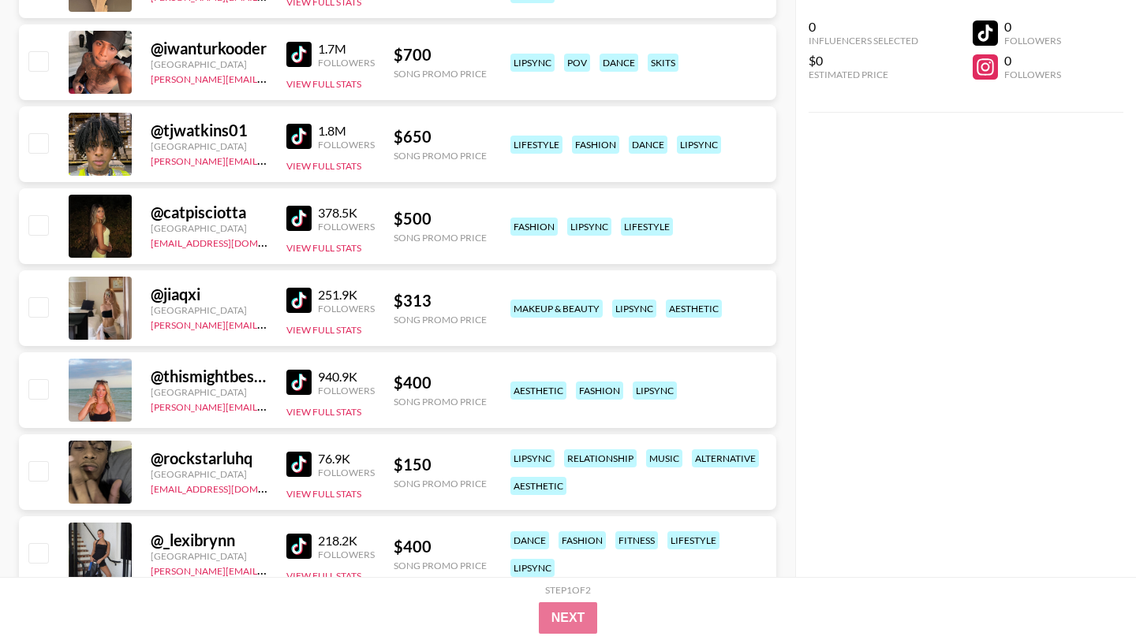
click at [304, 216] on img at bounding box center [298, 218] width 25 height 25
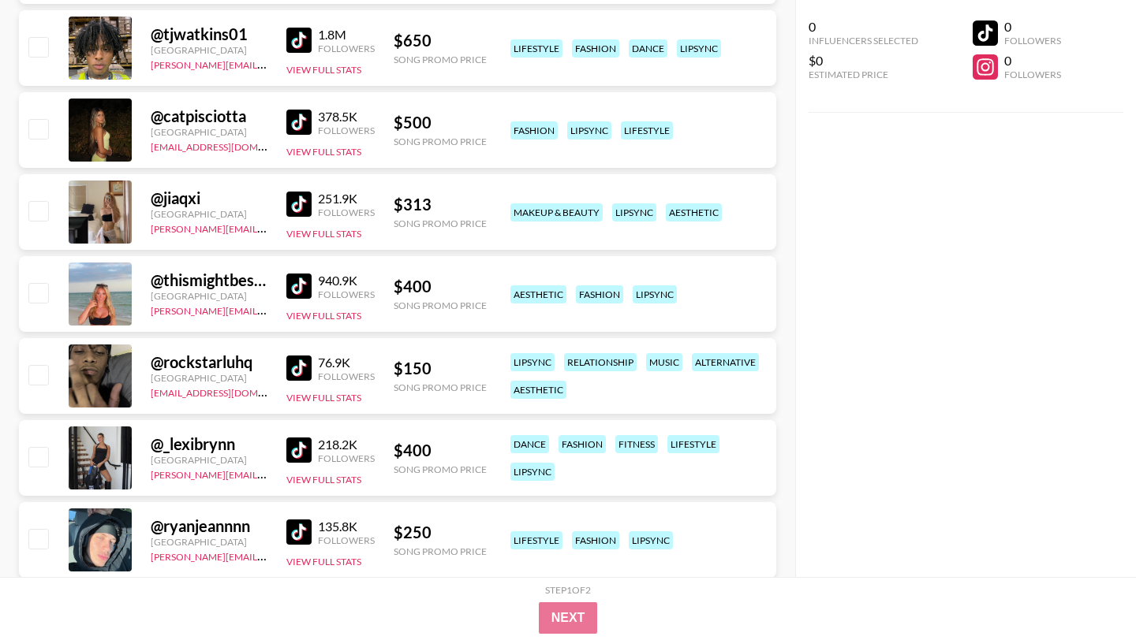
scroll to position [1587, 0]
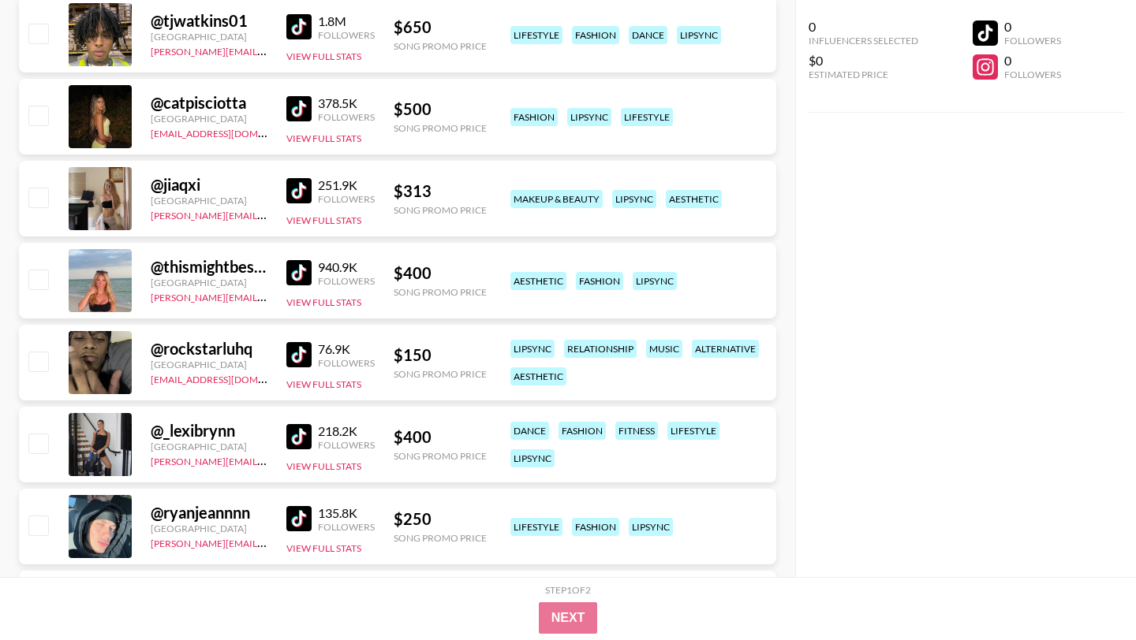
click at [300, 194] on img at bounding box center [298, 190] width 25 height 25
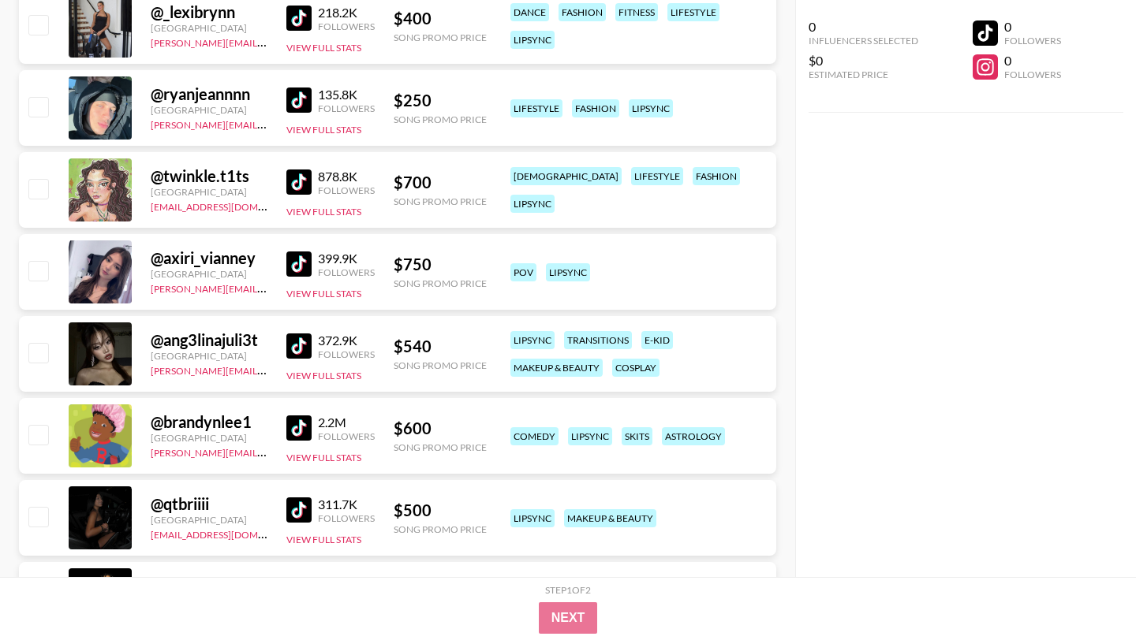
scroll to position [2095, 0]
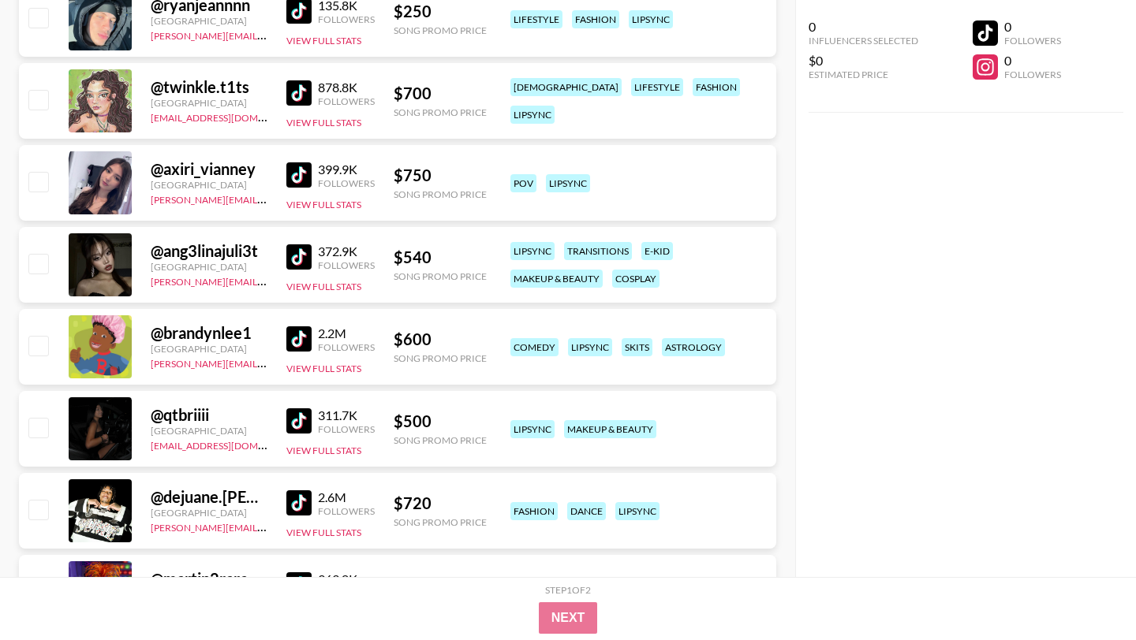
click at [297, 173] on img at bounding box center [298, 174] width 25 height 25
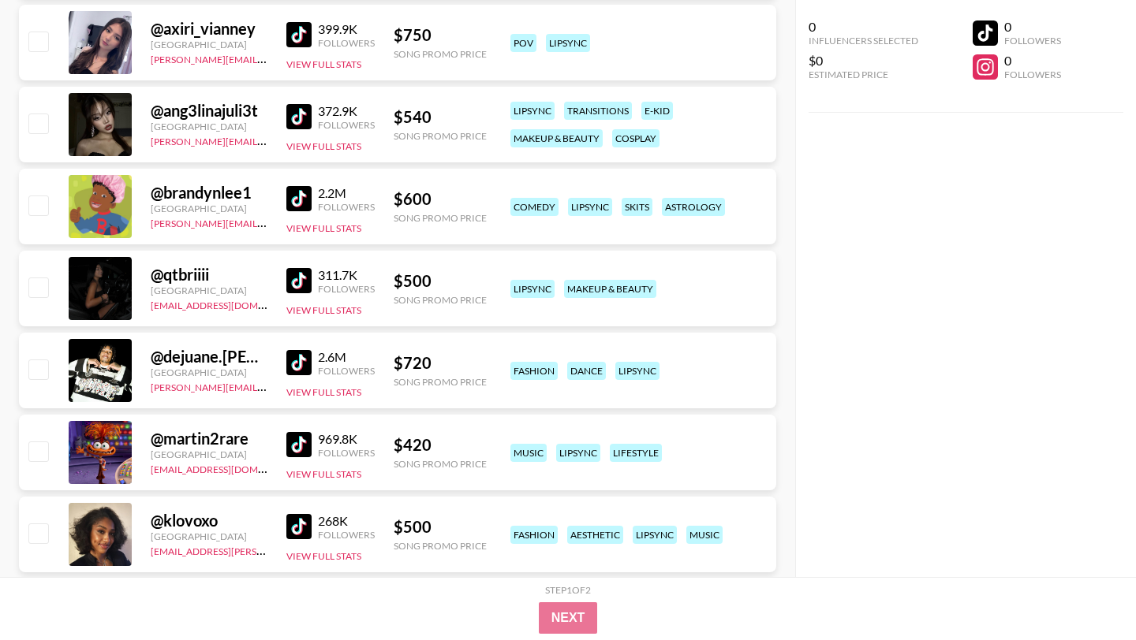
scroll to position [2251, 0]
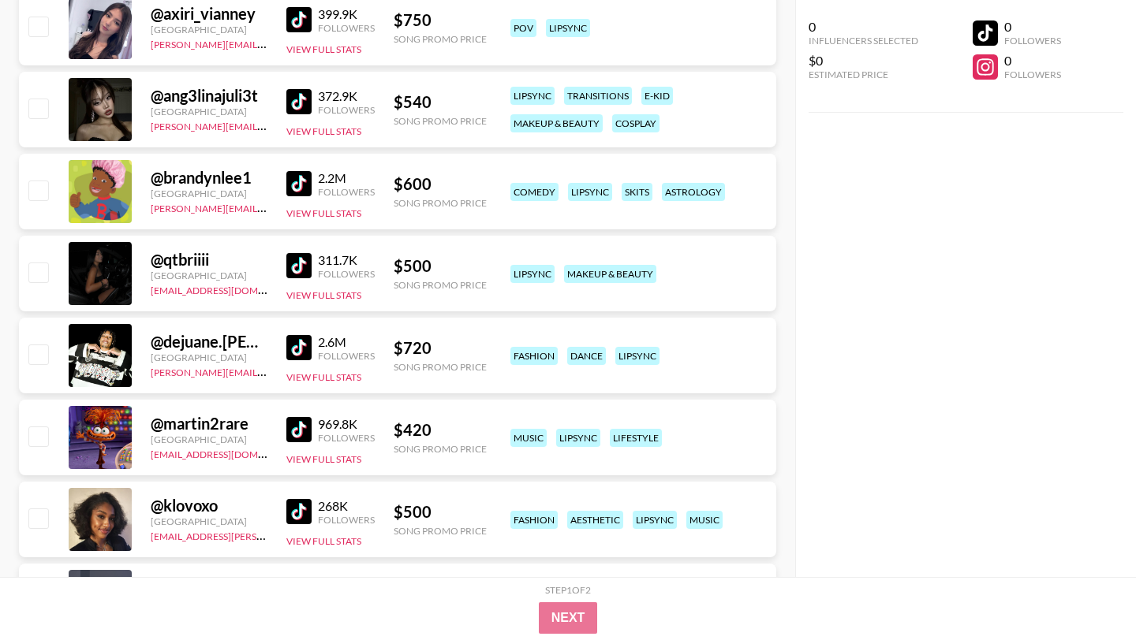
click at [300, 102] on img at bounding box center [298, 101] width 25 height 25
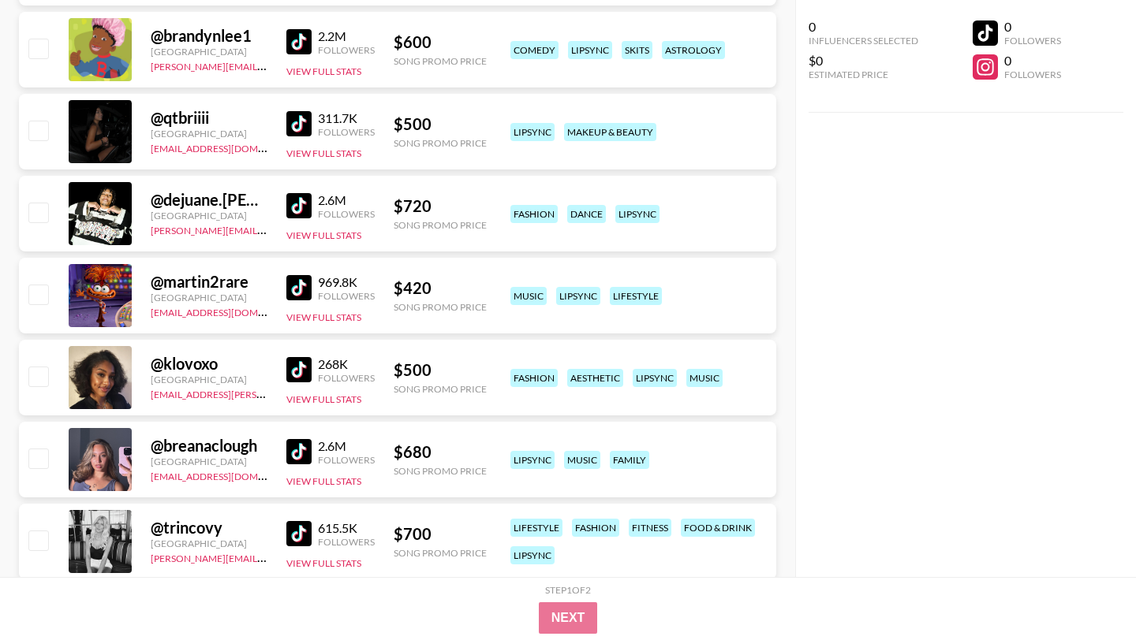
scroll to position [2624, 0]
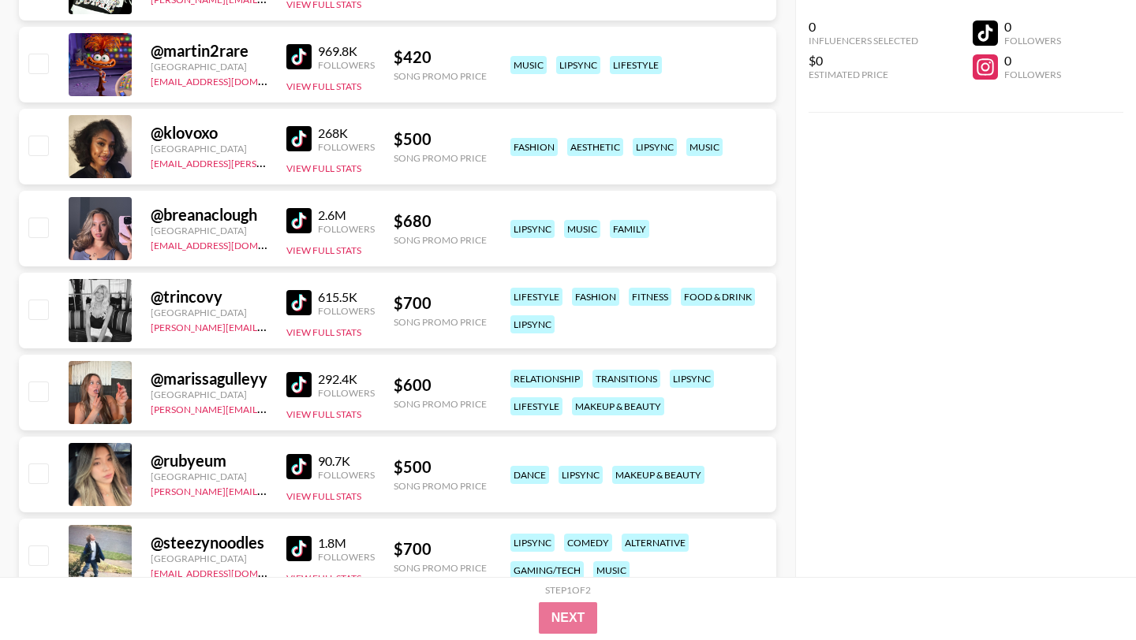
click at [297, 129] on img at bounding box center [298, 138] width 25 height 25
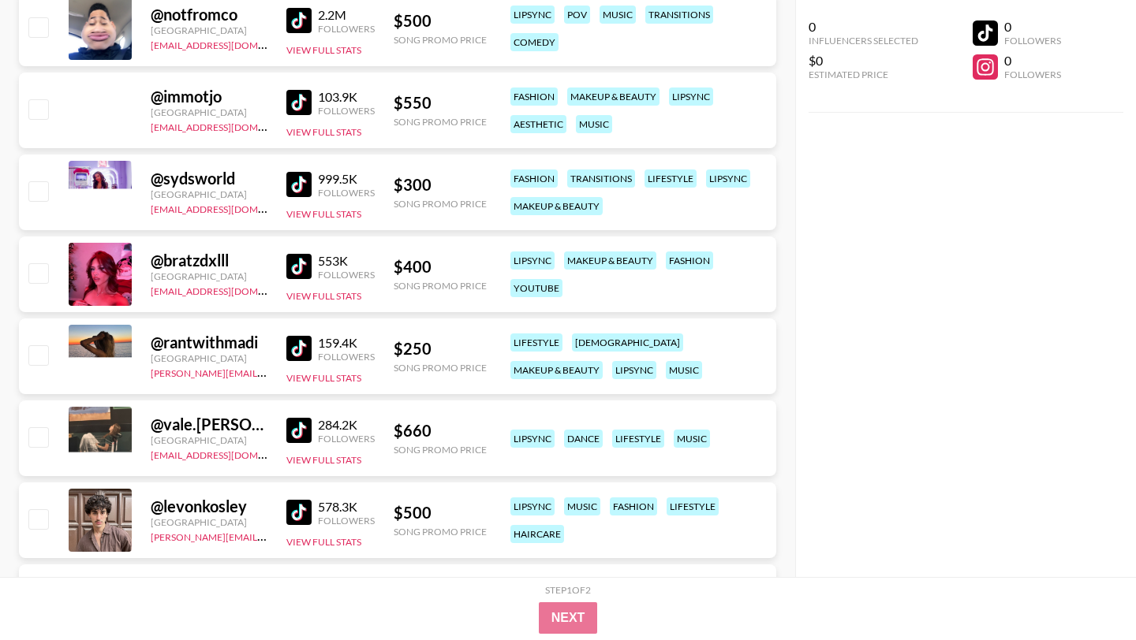
scroll to position [4631, 0]
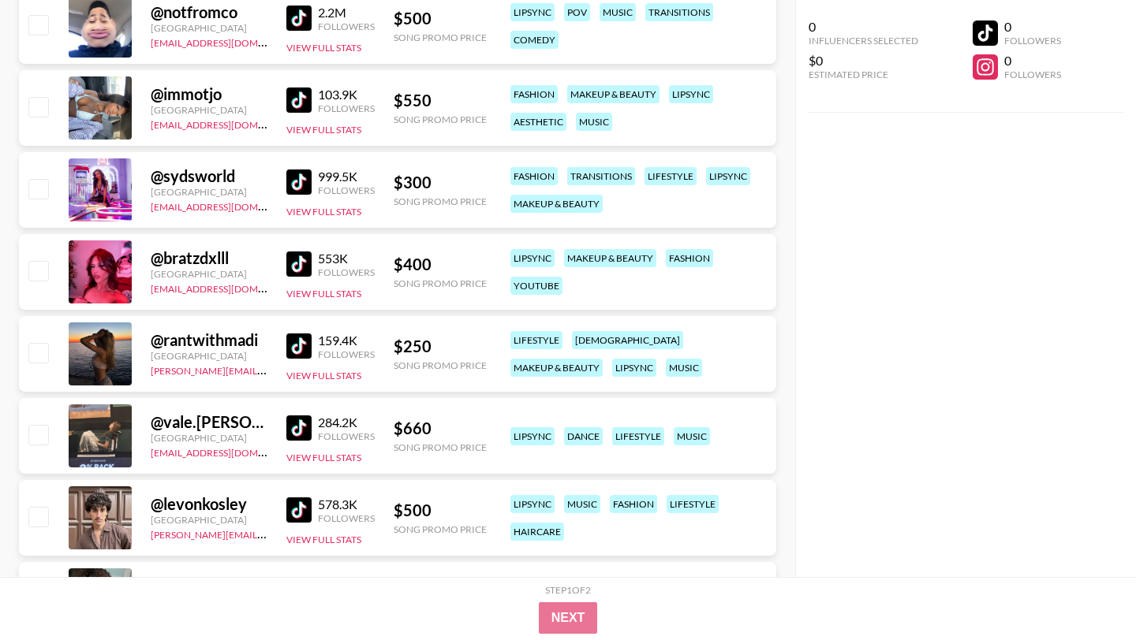
click at [300, 265] on img at bounding box center [298, 264] width 25 height 25
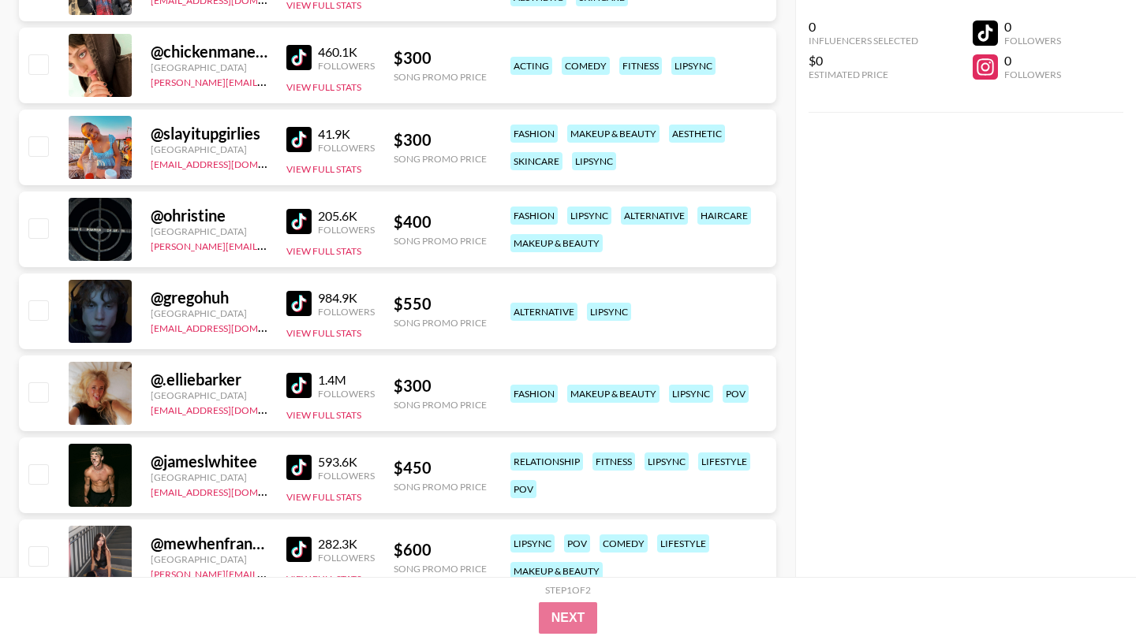
scroll to position [7970, 0]
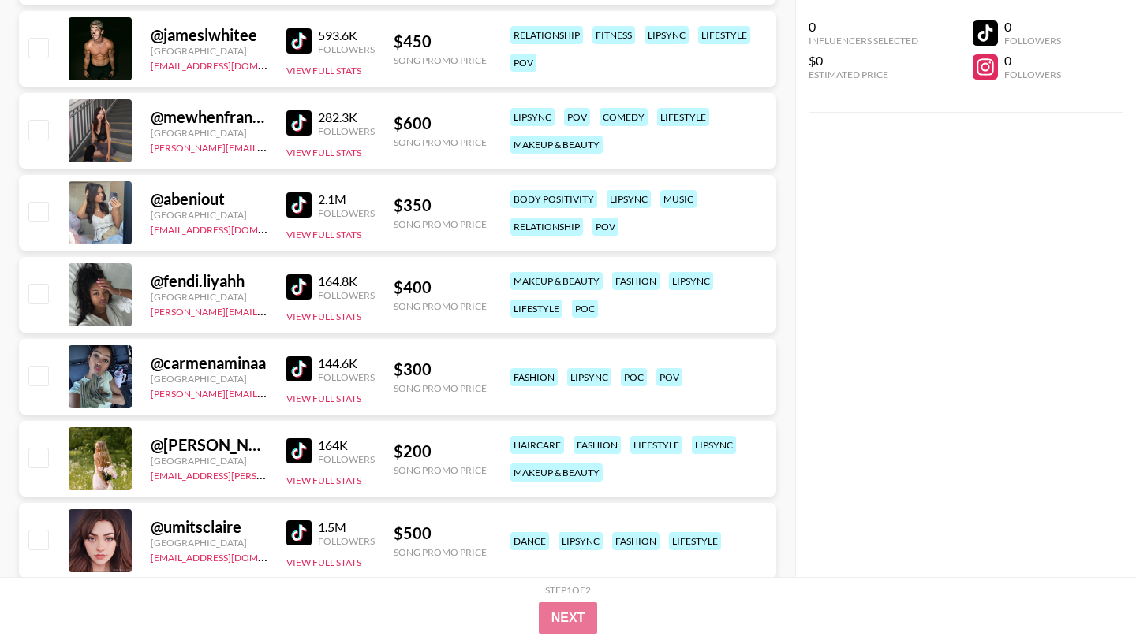
click at [304, 279] on img at bounding box center [298, 286] width 25 height 25
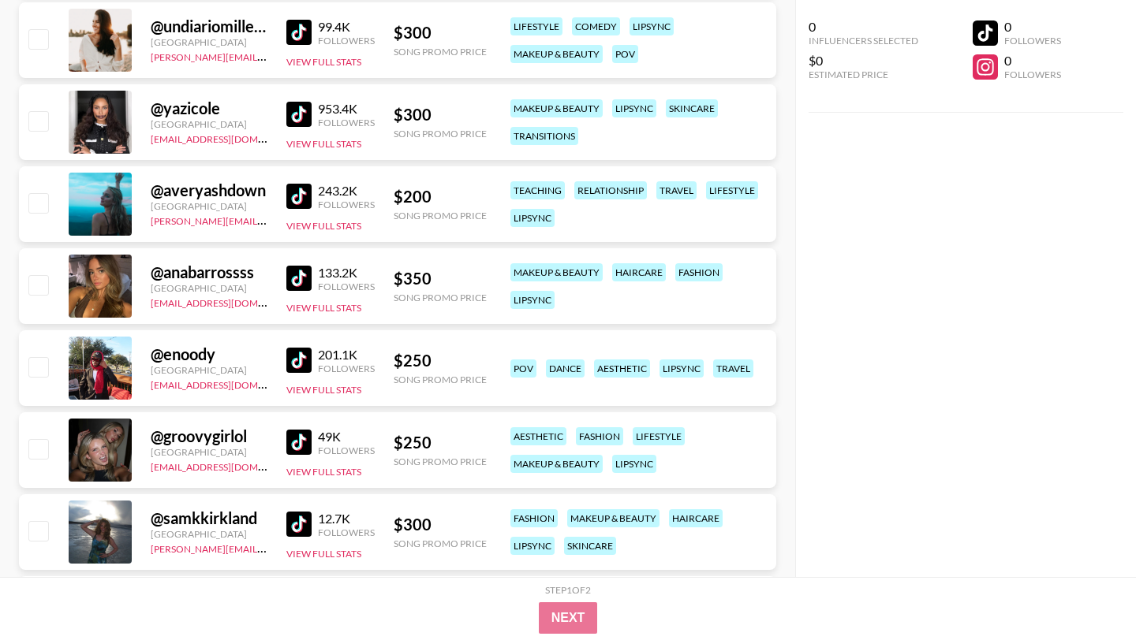
scroll to position [12507, 0]
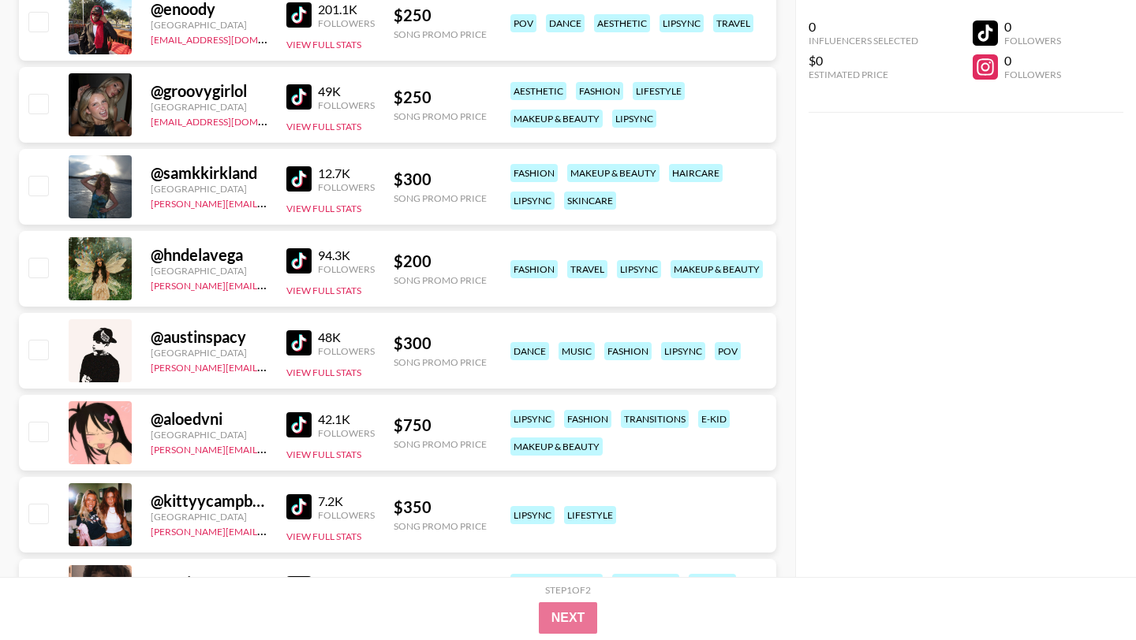
click at [292, 509] on img at bounding box center [298, 506] width 25 height 25
